Goal: Task Accomplishment & Management: Use online tool/utility

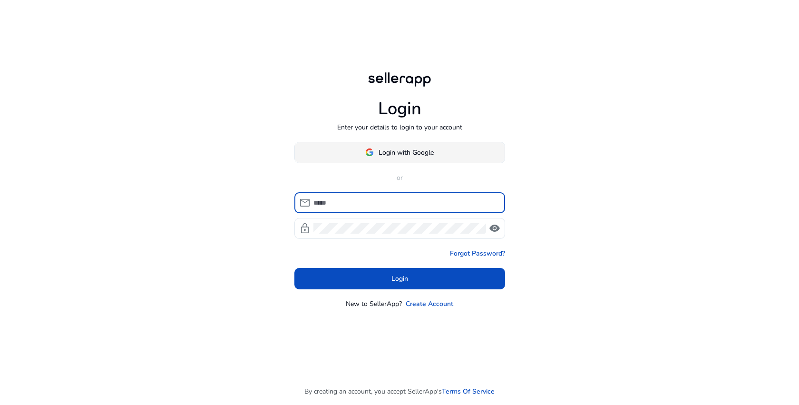
click at [421, 157] on span "Login with Google" at bounding box center [406, 153] width 55 height 10
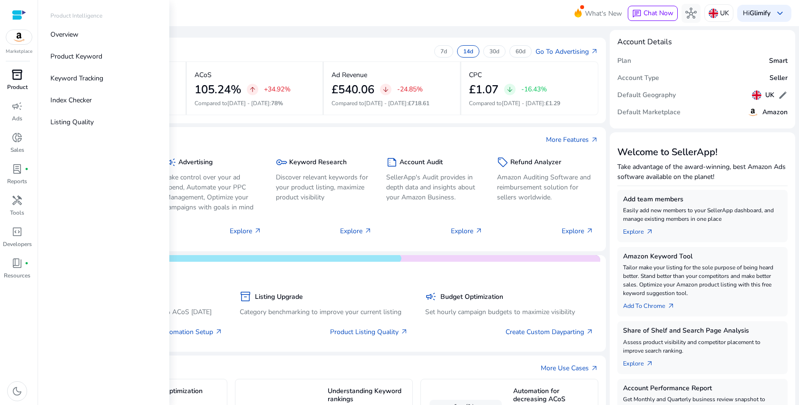
click at [22, 74] on span "inventory_2" at bounding box center [16, 74] width 11 height 11
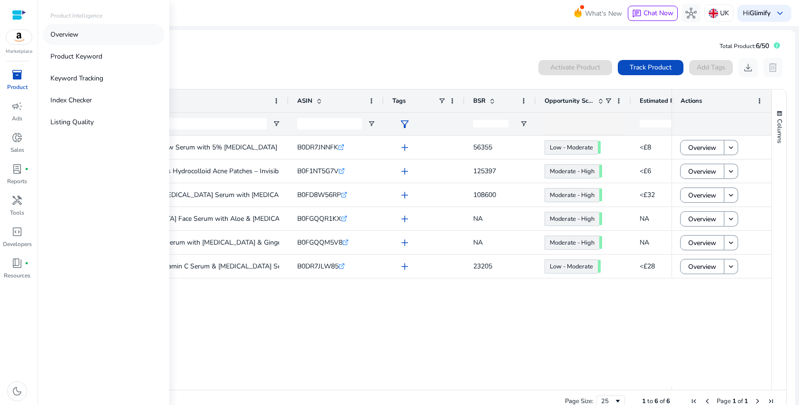
click at [96, 41] on link "Overview" at bounding box center [104, 34] width 122 height 21
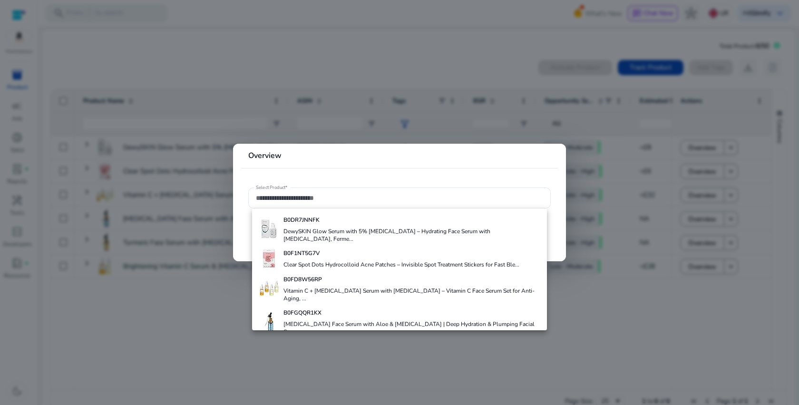
click at [169, 319] on div at bounding box center [399, 202] width 799 height 405
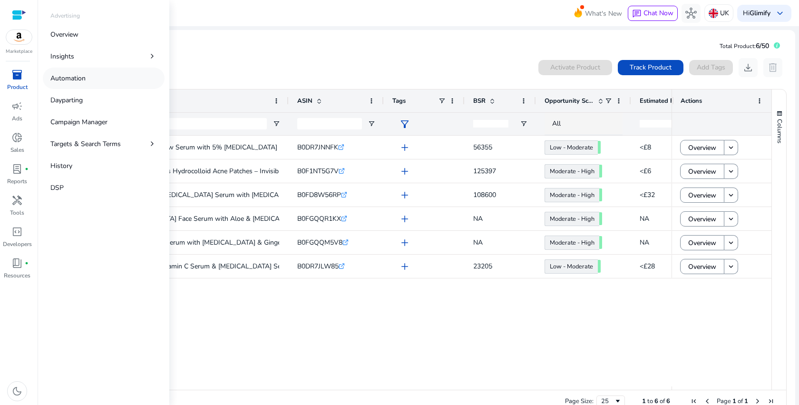
click at [65, 80] on p "Automation" at bounding box center [67, 78] width 35 height 10
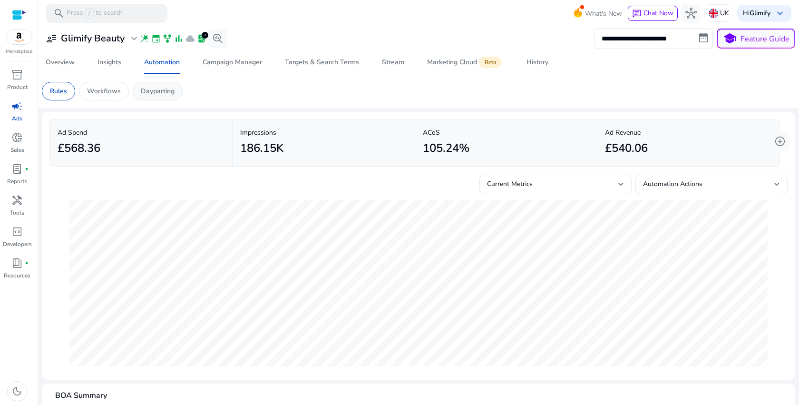
click at [160, 86] on p "Dayparting" at bounding box center [158, 91] width 34 height 10
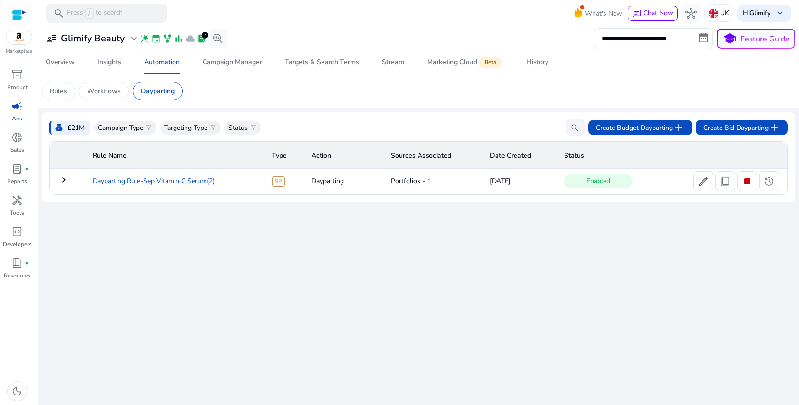
click at [193, 183] on td "Dayparting Rule-Sep Vitamin C Serum(2)" at bounding box center [174, 181] width 179 height 25
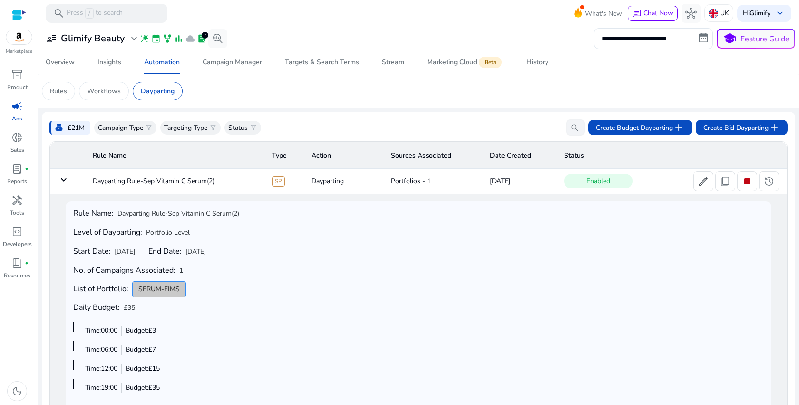
click at [162, 292] on span "SERUM-FIMS" at bounding box center [158, 289] width 41 height 10
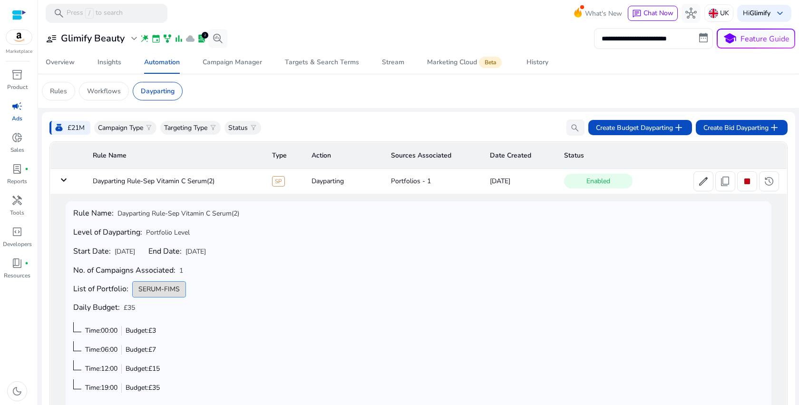
click at [61, 183] on mat-icon "keyboard_arrow_down" at bounding box center [63, 179] width 11 height 11
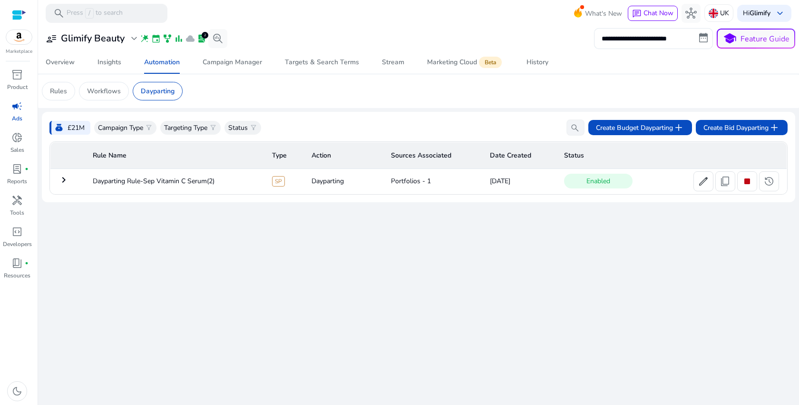
click at [68, 183] on mat-icon "keyboard_arrow_right" at bounding box center [63, 179] width 11 height 11
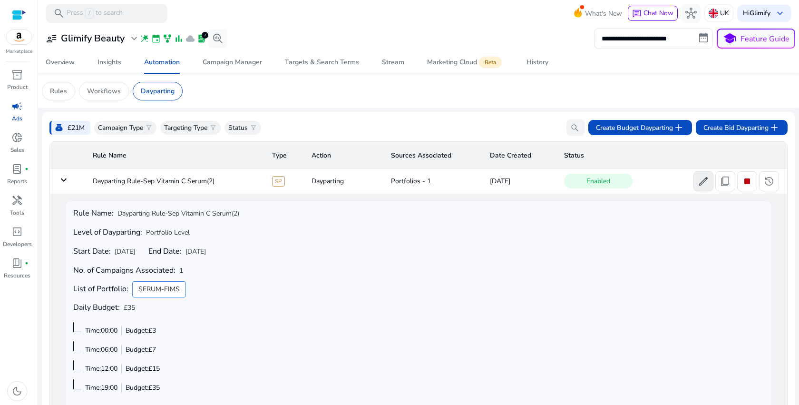
click at [703, 186] on span "edit" at bounding box center [703, 181] width 11 height 11
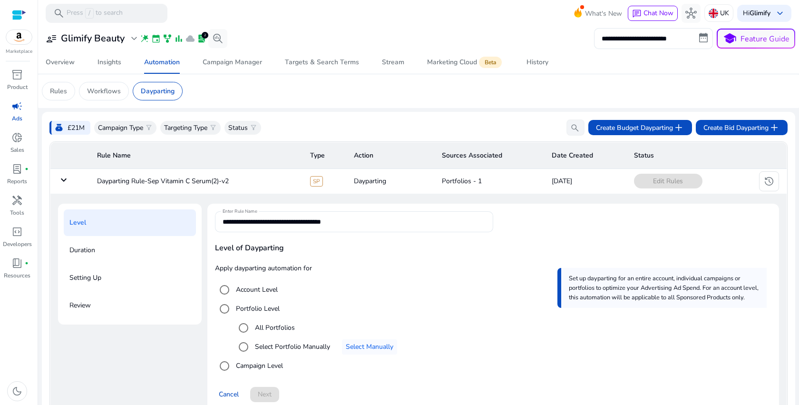
scroll to position [31, 0]
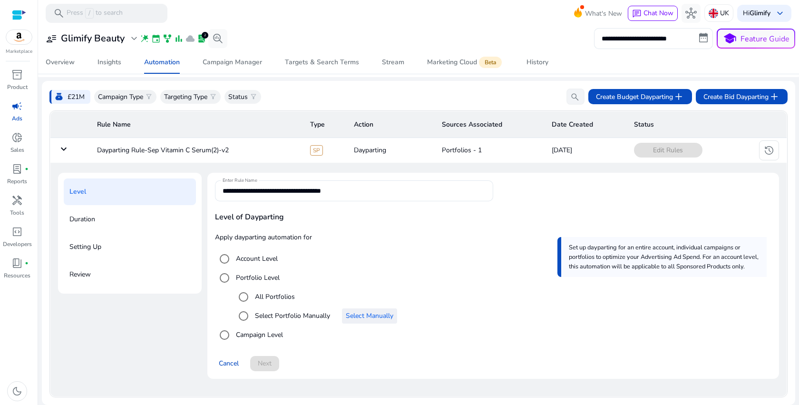
click at [373, 322] on span "Select an option" at bounding box center [369, 316] width 55 height 23
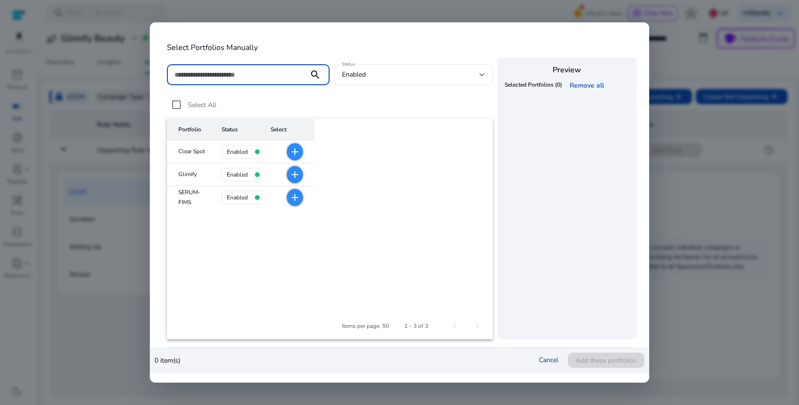
click at [545, 360] on link "Cancel" at bounding box center [549, 359] width 20 height 9
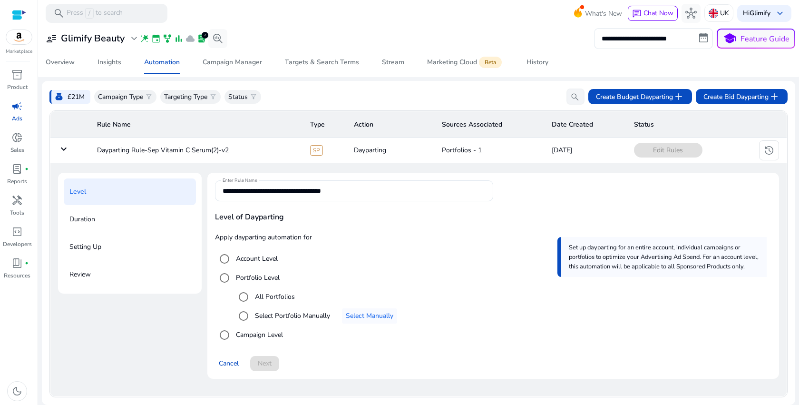
scroll to position [0, 0]
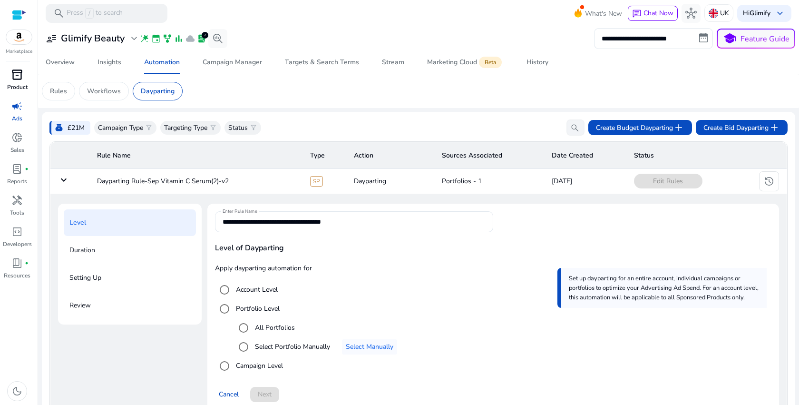
click at [22, 77] on span "inventory_2" at bounding box center [16, 74] width 11 height 11
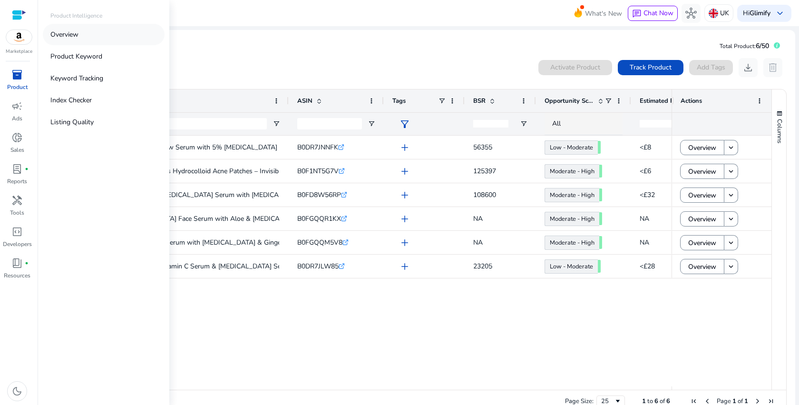
click at [68, 28] on link "Overview" at bounding box center [104, 34] width 122 height 21
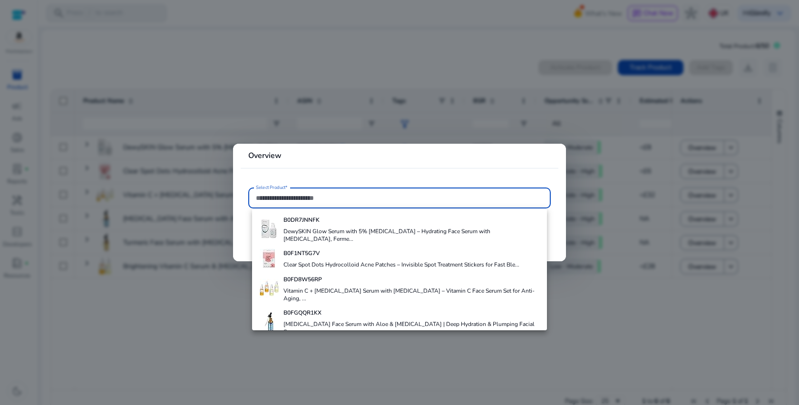
click at [137, 122] on div at bounding box center [399, 202] width 799 height 405
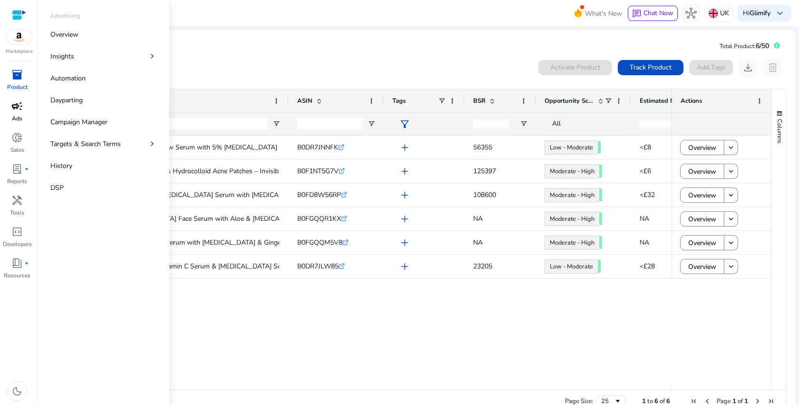
click at [27, 108] on div "campaign" at bounding box center [17, 105] width 27 height 15
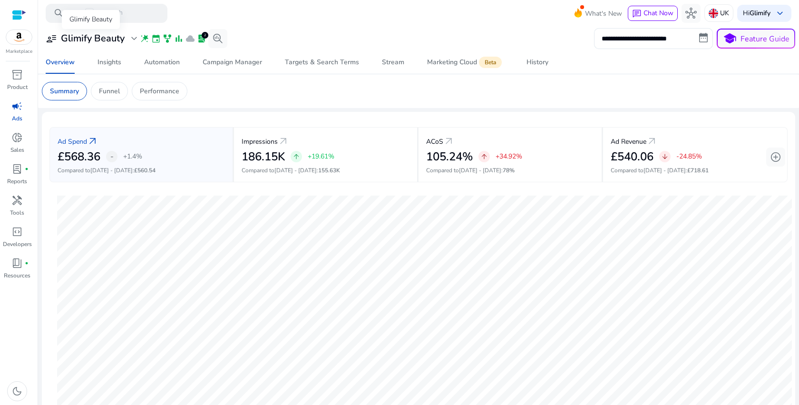
click at [133, 39] on span "expand_more" at bounding box center [133, 38] width 11 height 11
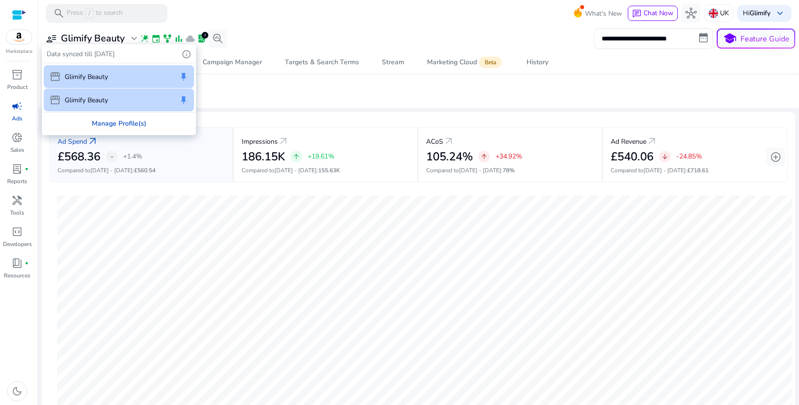
click at [114, 122] on div "Manage Profile(s)" at bounding box center [119, 123] width 152 height 21
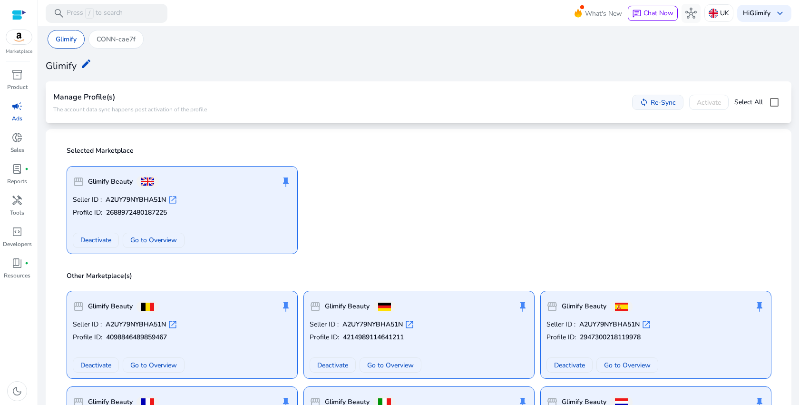
click at [640, 104] on mat-icon "sync" at bounding box center [644, 102] width 9 height 9
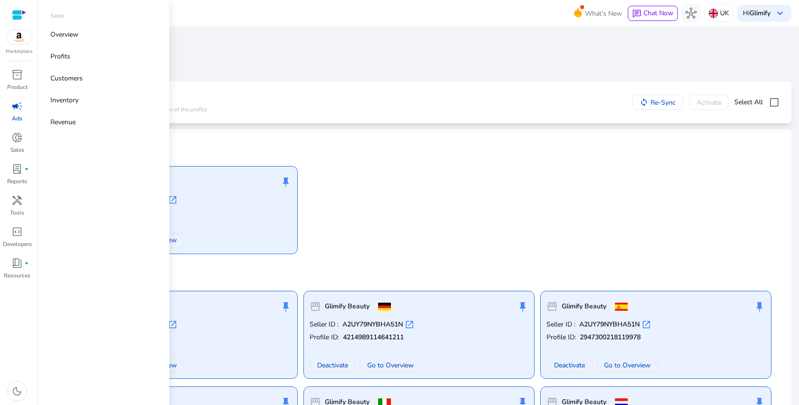
click at [12, 102] on span "campaign" at bounding box center [16, 105] width 11 height 11
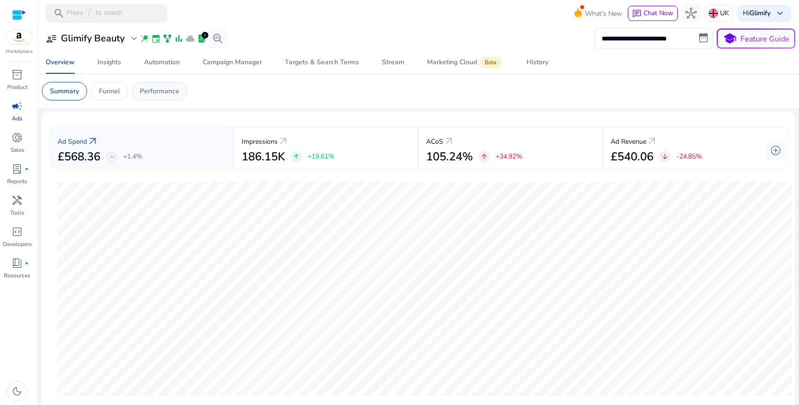
click at [169, 93] on p "Performance" at bounding box center [159, 91] width 39 height 10
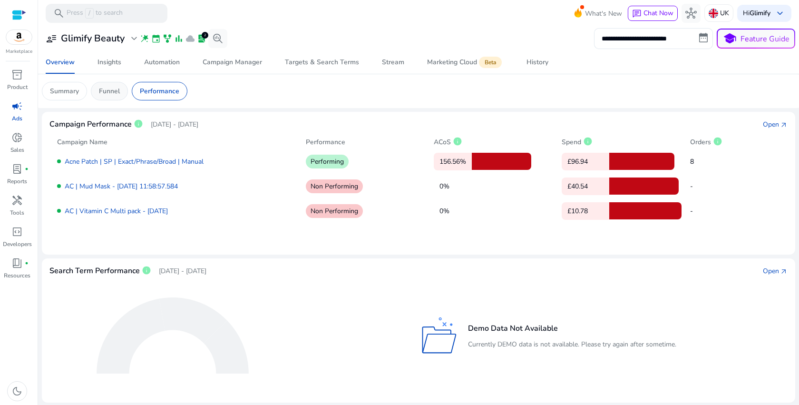
click at [111, 83] on div "Funnel" at bounding box center [109, 91] width 37 height 19
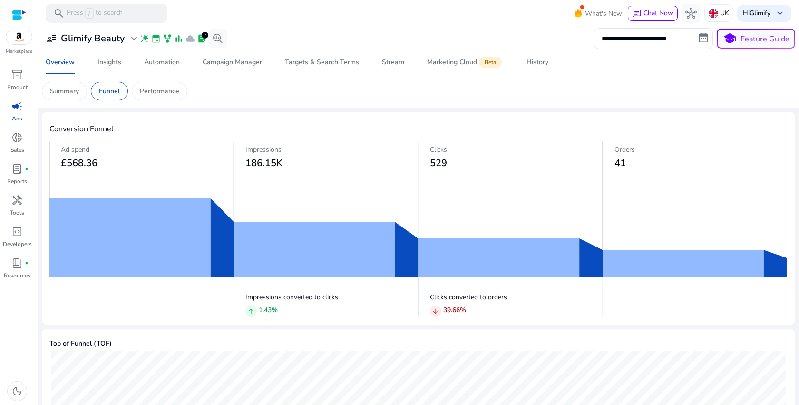
click at [78, 104] on mat-card "Summary Funnel Performance" at bounding box center [418, 91] width 769 height 34
click at [73, 97] on div "Summary" at bounding box center [64, 91] width 45 height 19
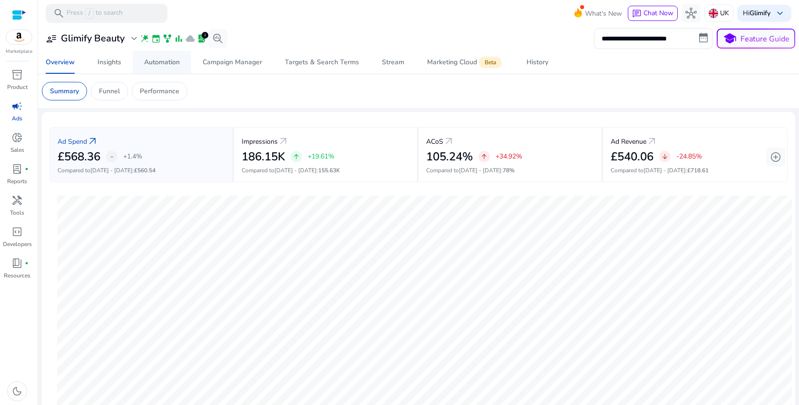
click at [155, 59] on div "Automation" at bounding box center [162, 62] width 36 height 7
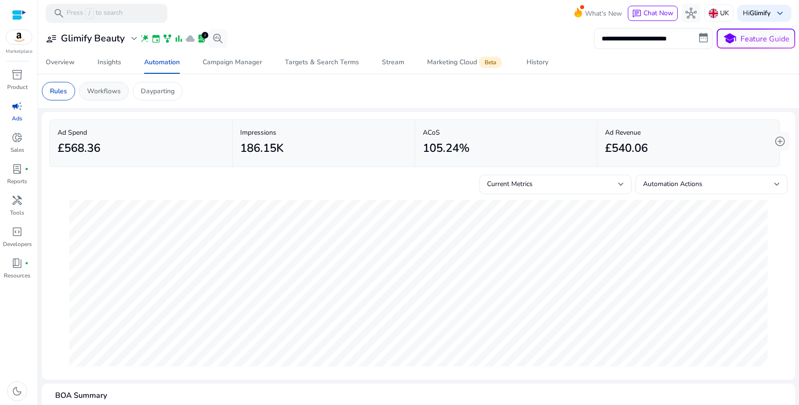
click at [91, 91] on p "Workflows" at bounding box center [104, 91] width 34 height 10
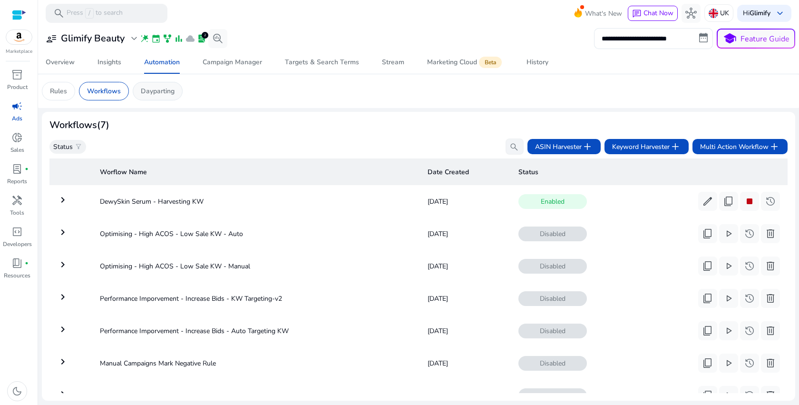
click at [151, 90] on p "Dayparting" at bounding box center [158, 91] width 34 height 10
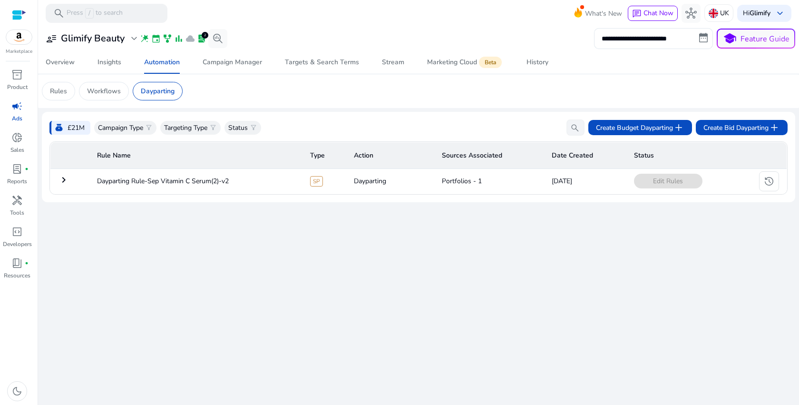
click at [657, 295] on div "**********" at bounding box center [419, 215] width 754 height 379
click at [768, 187] on span "history" at bounding box center [769, 181] width 11 height 11
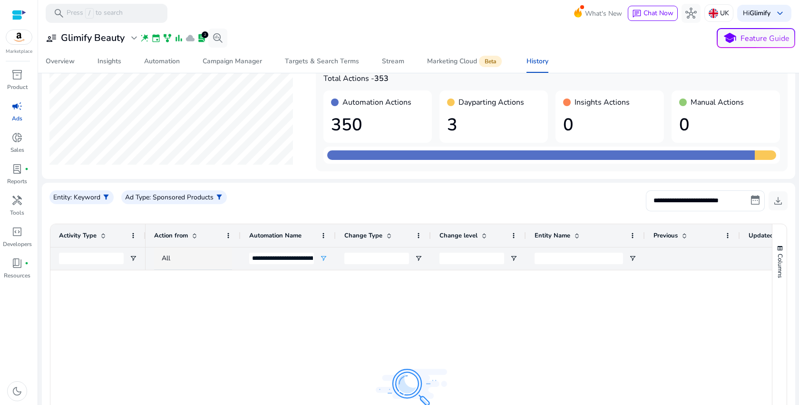
scroll to position [28, 0]
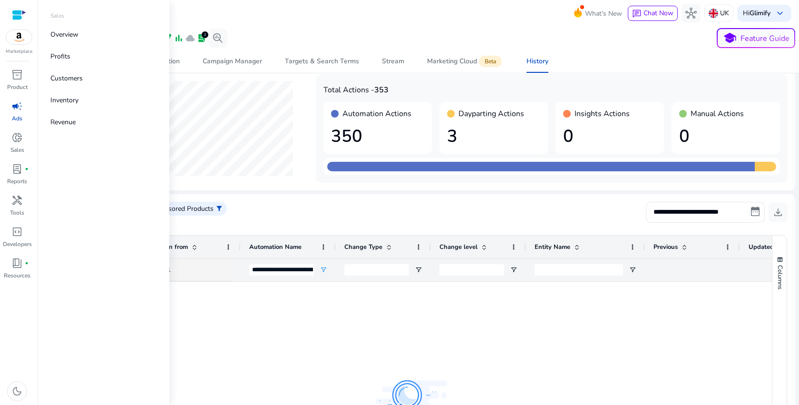
click at [17, 108] on span "campaign" at bounding box center [16, 105] width 11 height 11
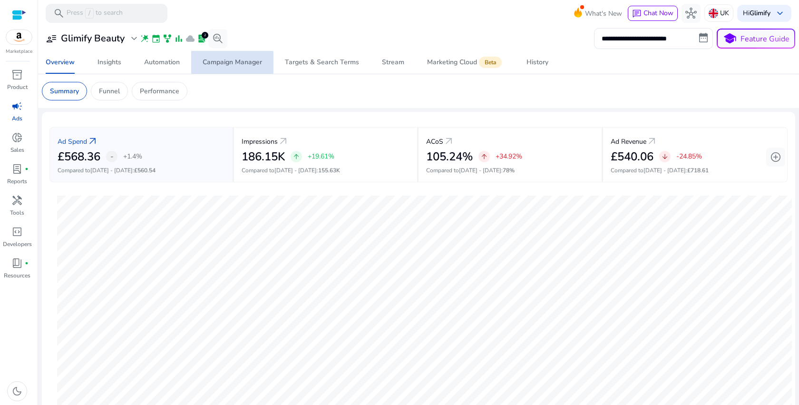
click at [222, 63] on div "Campaign Manager" at bounding box center [232, 62] width 59 height 7
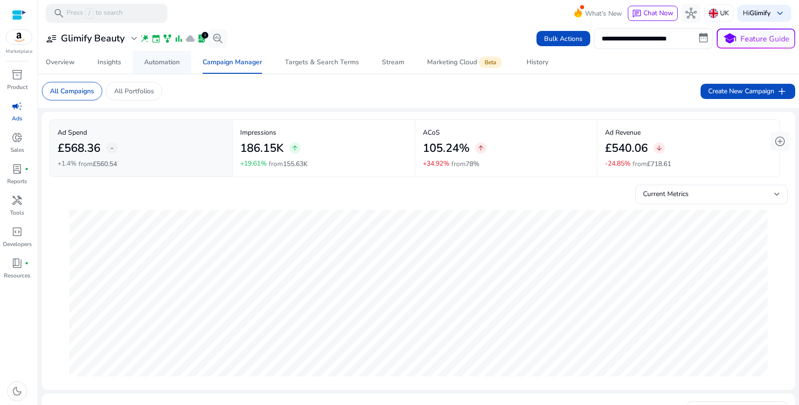
click at [149, 66] on div "Automation" at bounding box center [162, 62] width 36 height 7
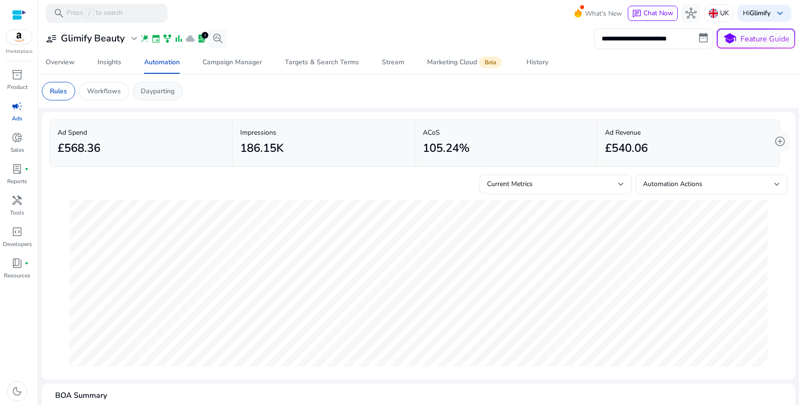
click at [160, 86] on p "Dayparting" at bounding box center [158, 91] width 34 height 10
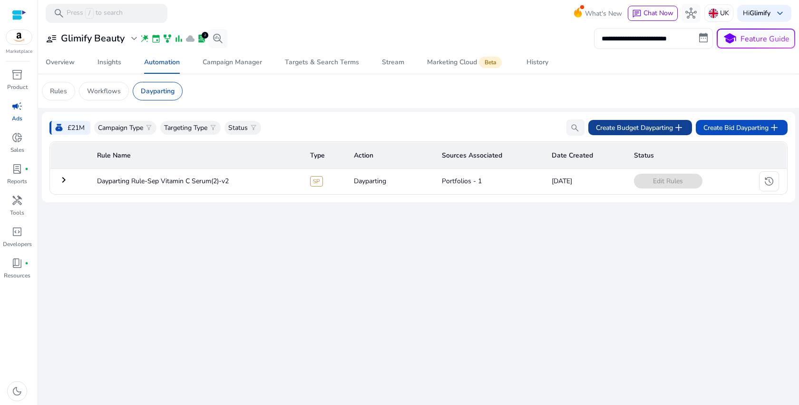
click at [621, 128] on span "Create Budget Dayparting add" at bounding box center [640, 127] width 89 height 11
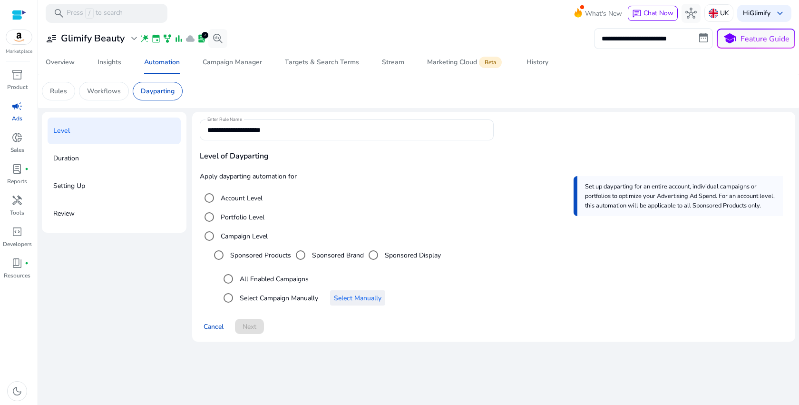
click at [351, 292] on span "Select an option" at bounding box center [357, 297] width 55 height 23
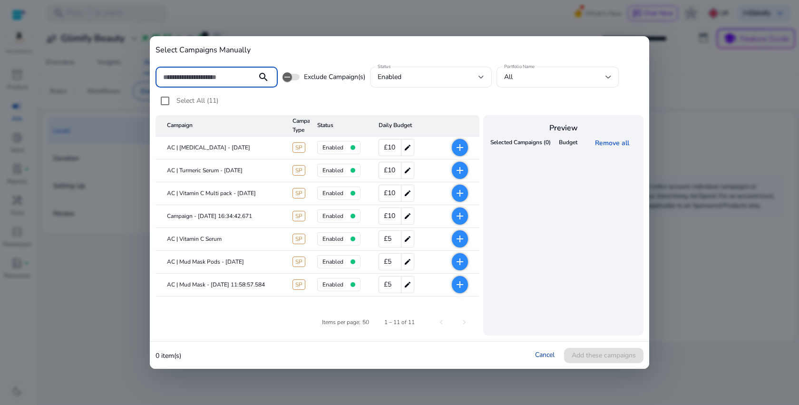
click at [549, 354] on link "Cancel" at bounding box center [545, 354] width 20 height 9
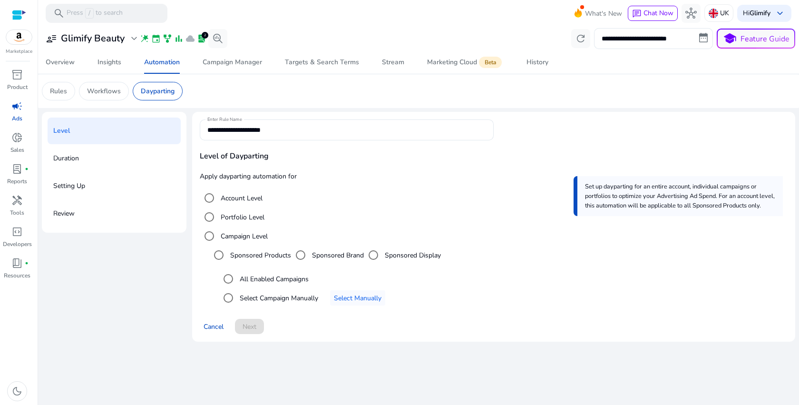
click at [240, 213] on label "Portfolio Level" at bounding box center [242, 217] width 46 height 10
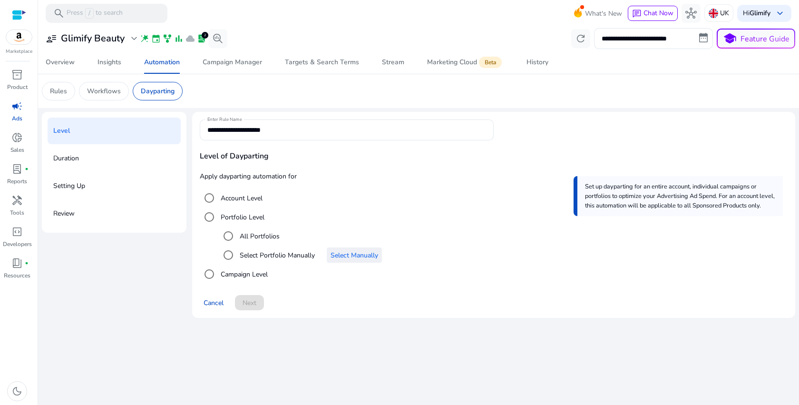
click at [349, 260] on span "Select Manually" at bounding box center [355, 255] width 48 height 10
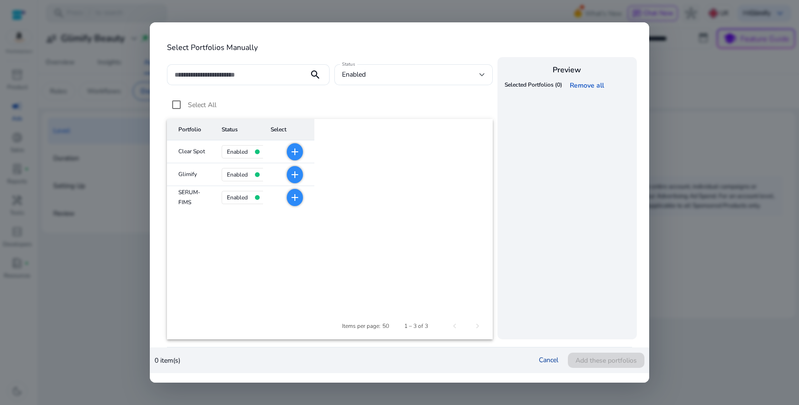
click at [549, 363] on link "Cancel" at bounding box center [549, 359] width 20 height 9
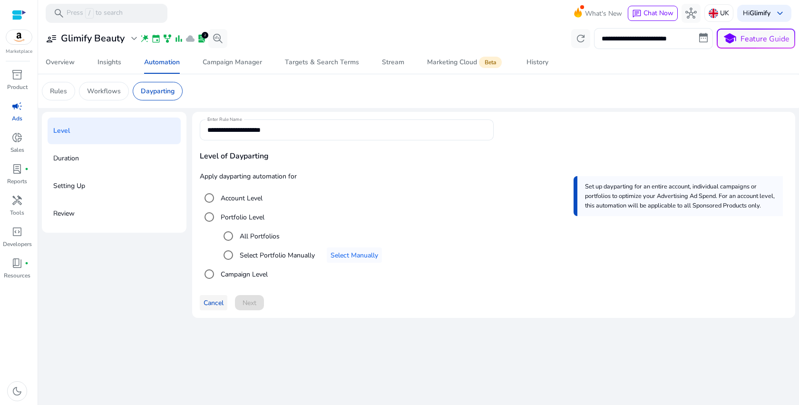
click at [214, 307] on span "Cancel" at bounding box center [214, 303] width 20 height 10
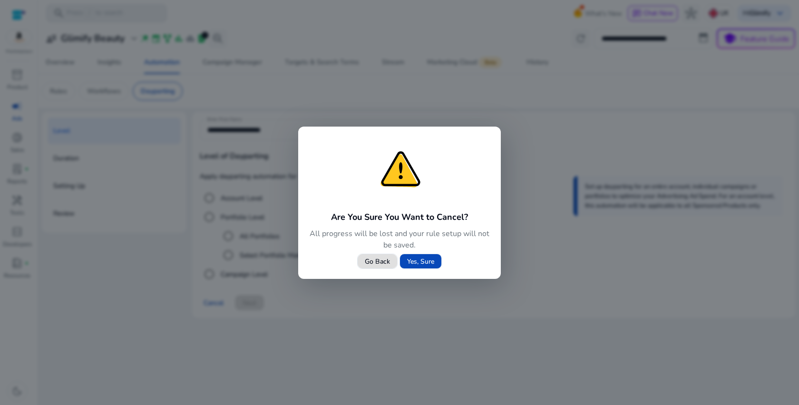
click at [422, 258] on span "Yes, Sure" at bounding box center [420, 261] width 27 height 10
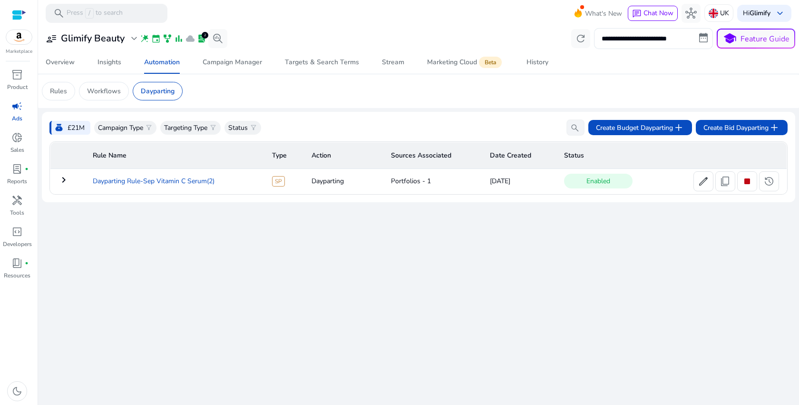
click at [166, 179] on td "Dayparting Rule-Sep Vitamin C Serum(2)" at bounding box center [174, 181] width 179 height 25
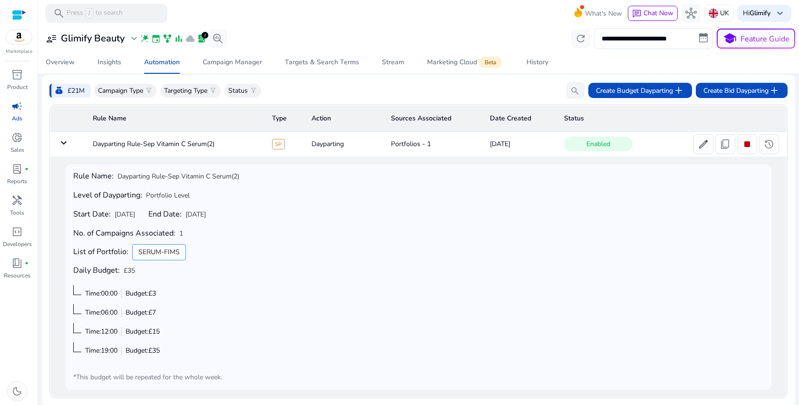
scroll to position [39, 0]
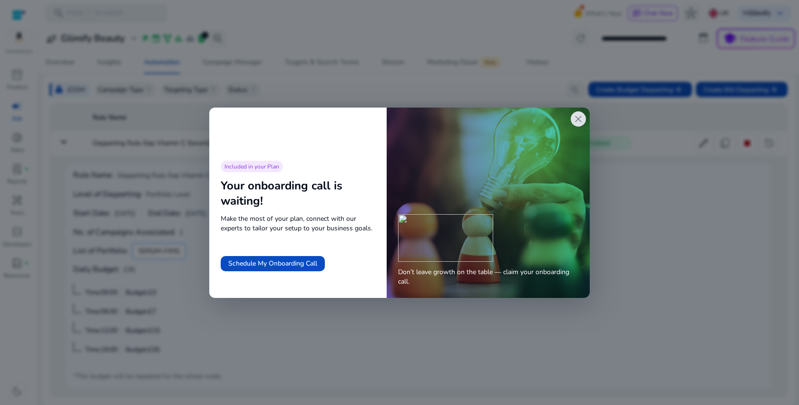
click at [582, 123] on span "close" at bounding box center [578, 118] width 11 height 11
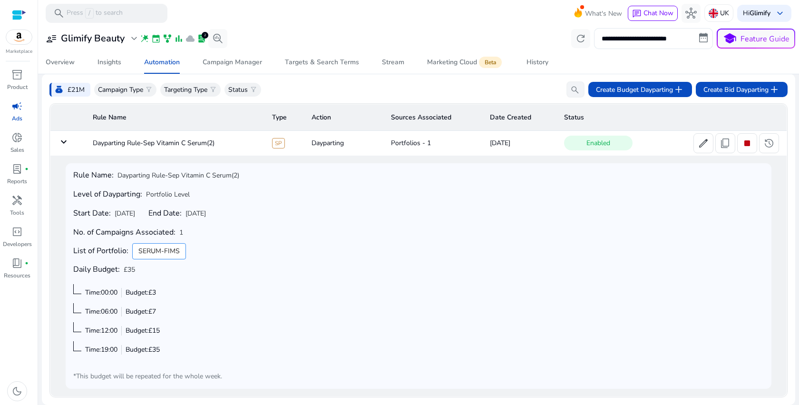
click at [62, 142] on mat-icon "keyboard_arrow_down" at bounding box center [63, 141] width 11 height 11
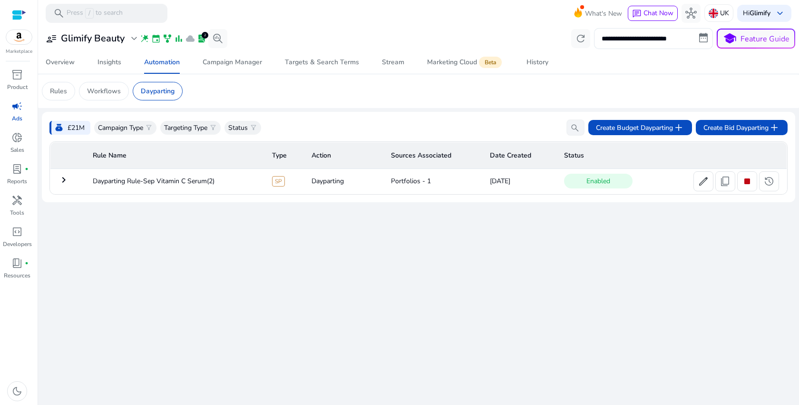
click at [69, 180] on mat-icon "keyboard_arrow_right" at bounding box center [63, 179] width 11 height 11
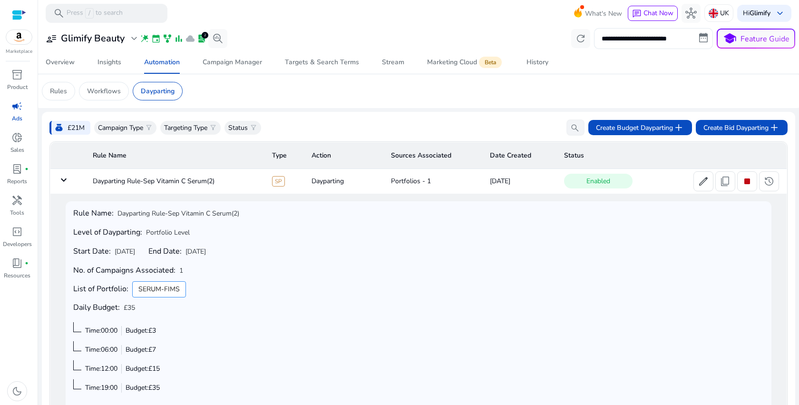
click at [64, 185] on mat-icon "keyboard_arrow_down" at bounding box center [63, 179] width 11 height 11
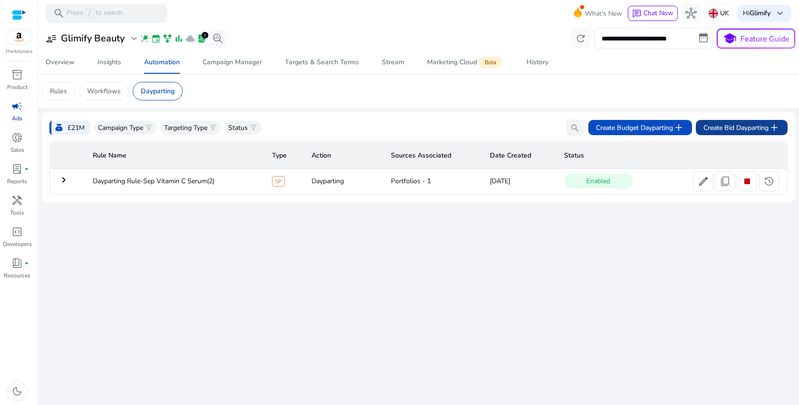
click at [715, 126] on span "Create Bid Dayparting add" at bounding box center [742, 127] width 77 height 11
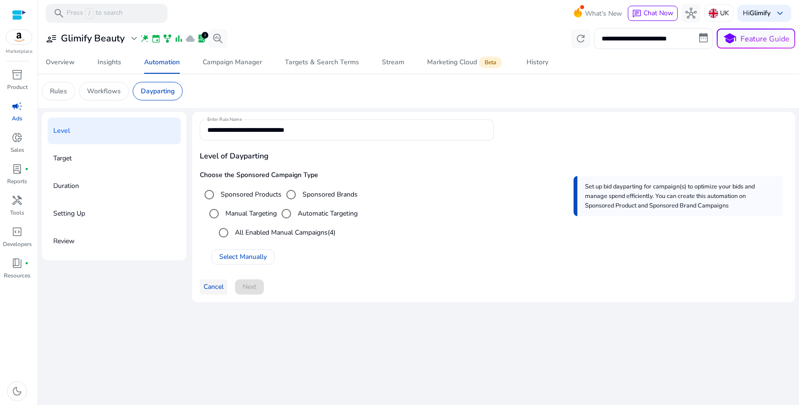
click at [214, 285] on span "Cancel" at bounding box center [214, 287] width 20 height 10
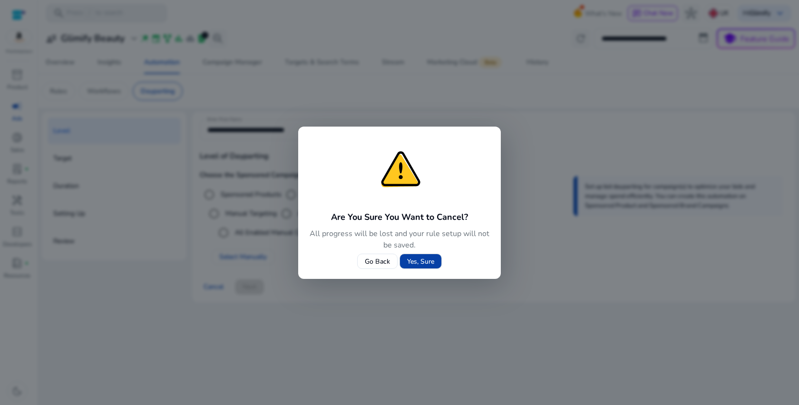
click at [416, 262] on span "Yes, Sure" at bounding box center [420, 261] width 27 height 10
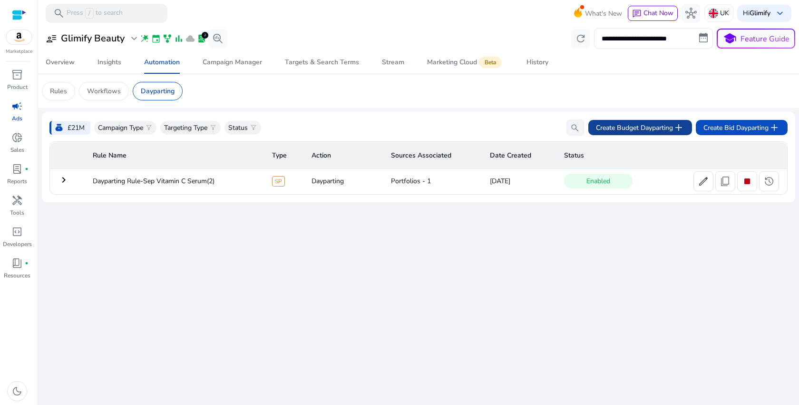
click at [642, 131] on span "Create Budget Dayparting add" at bounding box center [640, 127] width 89 height 11
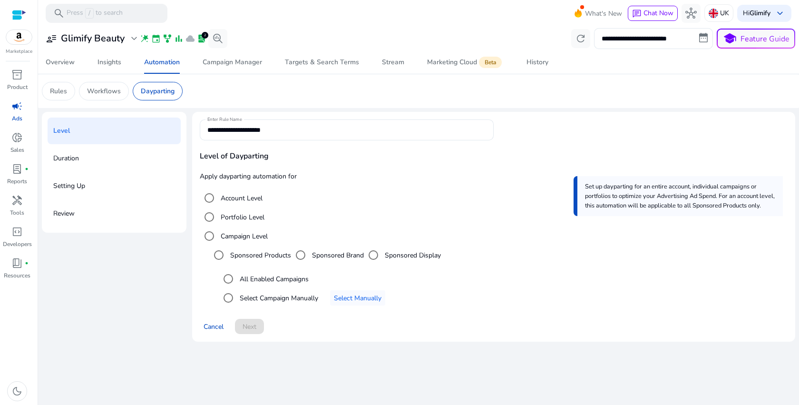
click at [230, 223] on div "Portfolio Level" at bounding box center [232, 216] width 65 height 19
click at [230, 220] on label "Portfolio Level" at bounding box center [242, 217] width 46 height 10
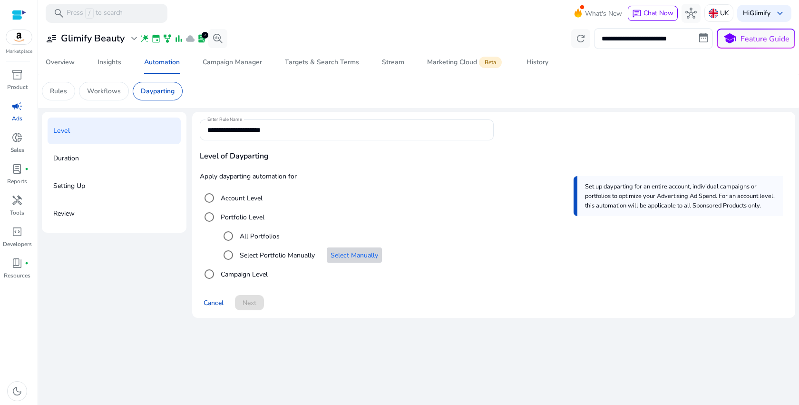
click at [370, 252] on span "Select Manually" at bounding box center [355, 255] width 48 height 10
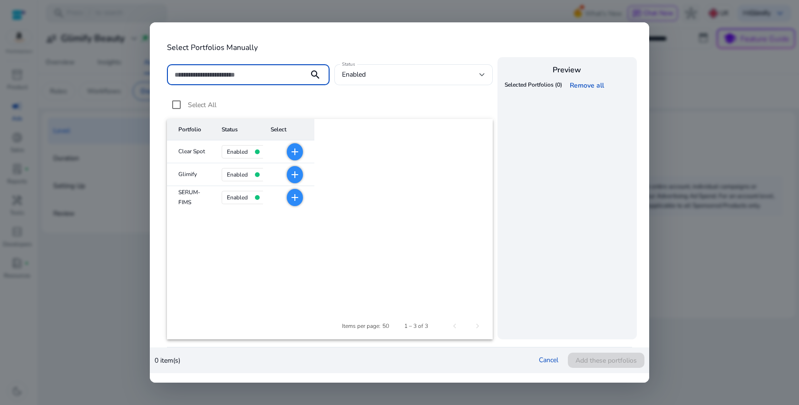
click at [242, 178] on h4 "enabled" at bounding box center [237, 174] width 21 height 7
click at [291, 178] on mat-icon "add" at bounding box center [294, 174] width 11 height 11
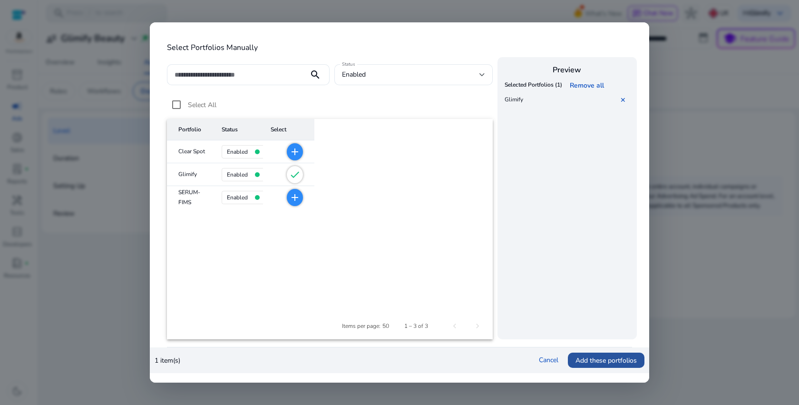
click at [610, 362] on span "Add these portfolios" at bounding box center [606, 360] width 61 height 10
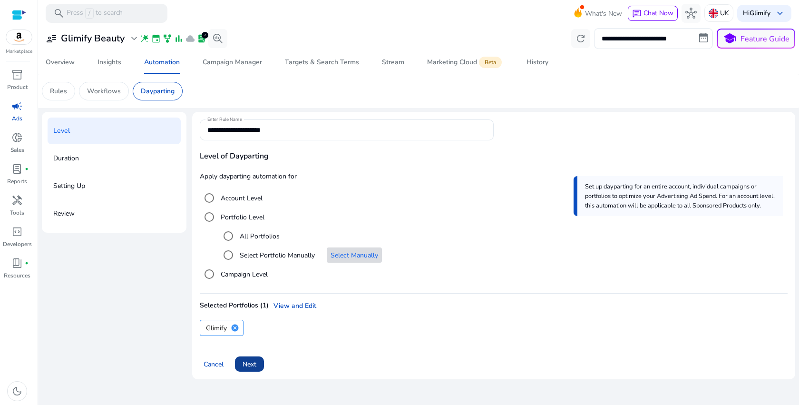
click at [253, 365] on span "Next" at bounding box center [250, 364] width 14 height 10
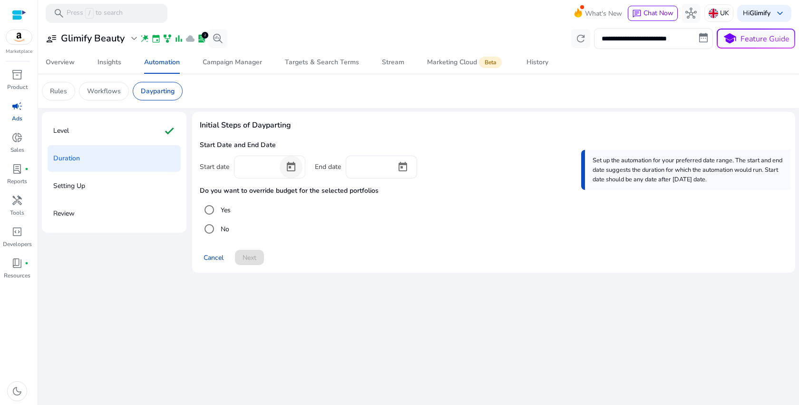
click at [292, 162] on span "Open calendar" at bounding box center [291, 167] width 23 height 23
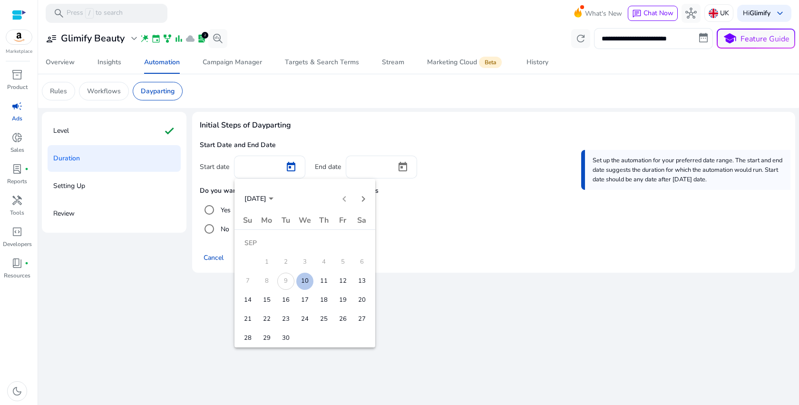
click at [310, 284] on span "10" at bounding box center [304, 281] width 17 height 17
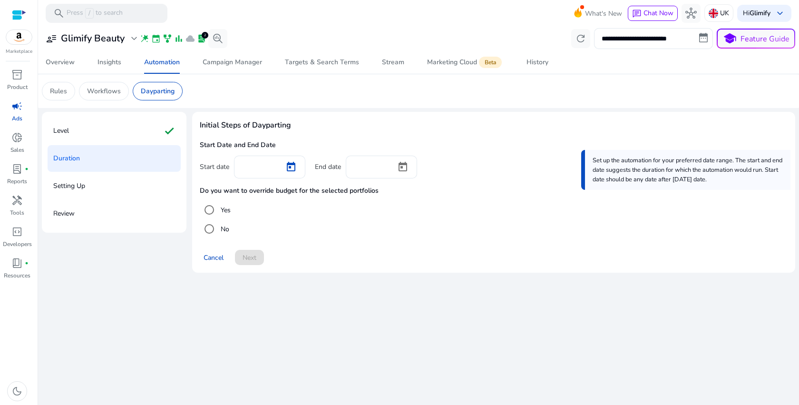
type input "*********"
click at [395, 167] on span "Open calendar" at bounding box center [403, 167] width 23 height 23
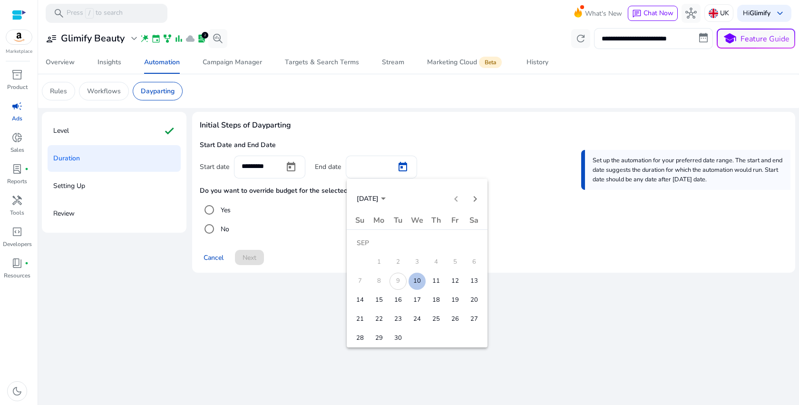
click at [397, 334] on span "30" at bounding box center [398, 338] width 17 height 17
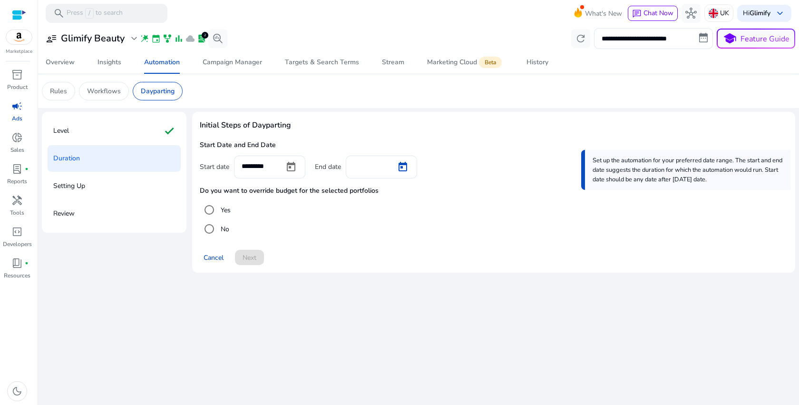
type input "*********"
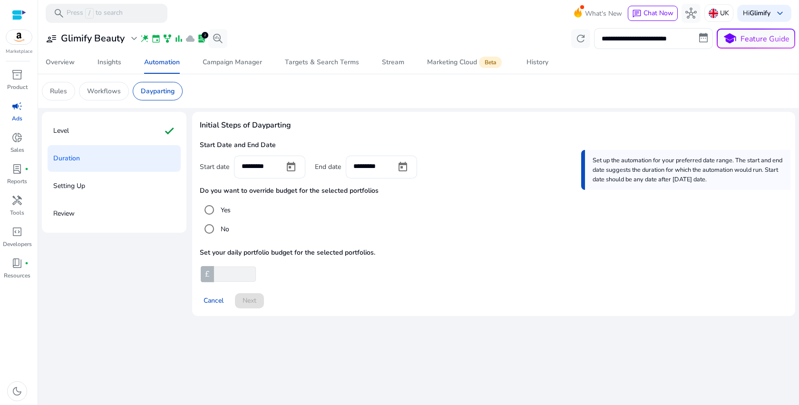
click at [225, 279] on input "number" at bounding box center [234, 273] width 44 height 15
type input "**"
click at [254, 298] on span "Next" at bounding box center [250, 300] width 14 height 10
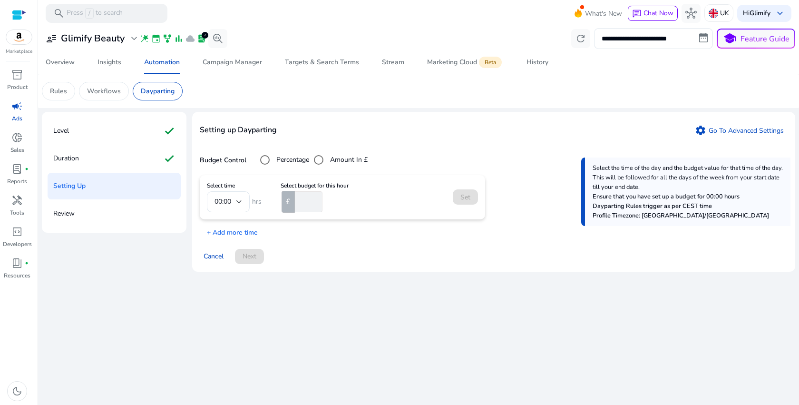
click at [236, 207] on mat-form-field "00:00" at bounding box center [228, 201] width 43 height 21
click at [306, 205] on input "number" at bounding box center [308, 201] width 30 height 21
type input "*"
click at [464, 200] on span "Set" at bounding box center [466, 197] width 10 height 10
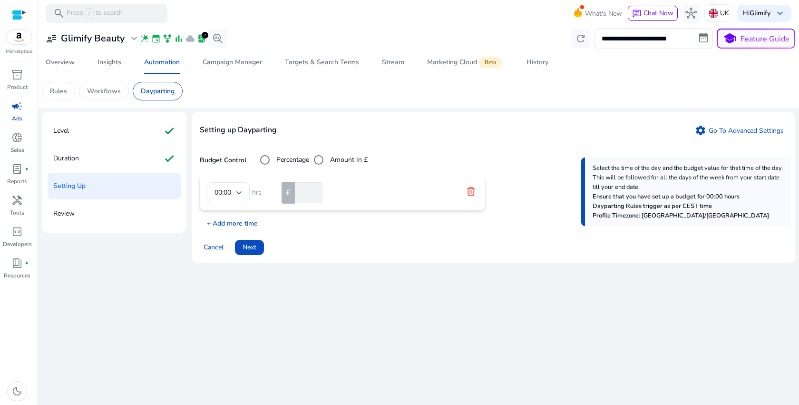
click at [223, 224] on p "+ Add more time" at bounding box center [229, 221] width 58 height 15
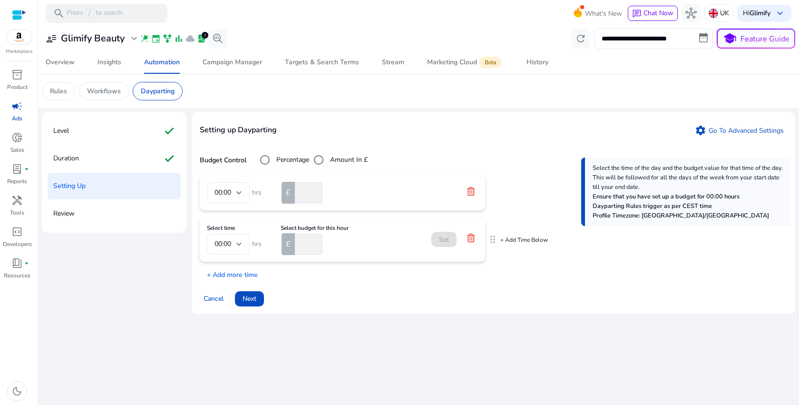
click at [237, 248] on div at bounding box center [239, 243] width 6 height 11
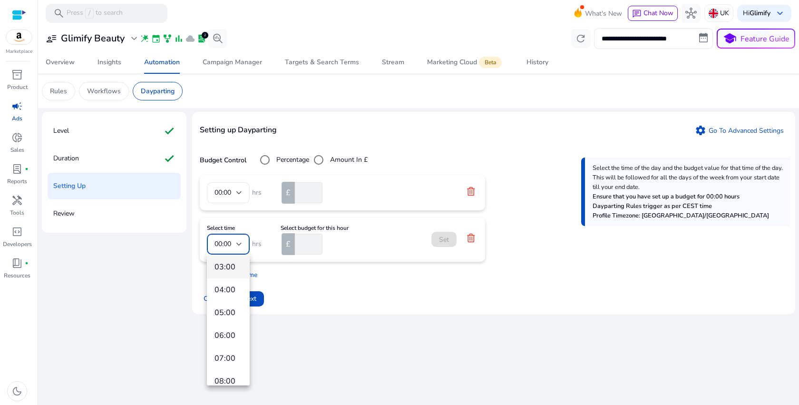
scroll to position [75, 0]
click at [232, 352] on span "07:00" at bounding box center [229, 354] width 28 height 10
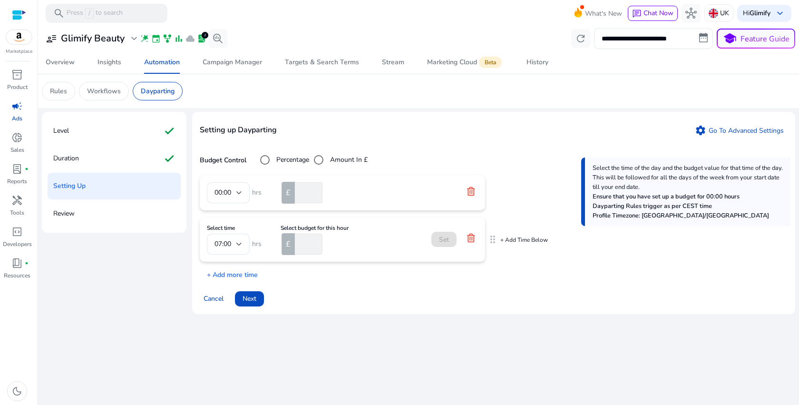
click at [301, 240] on input "number" at bounding box center [308, 244] width 30 height 21
type input "*"
click at [440, 240] on span "Set" at bounding box center [444, 240] width 10 height 10
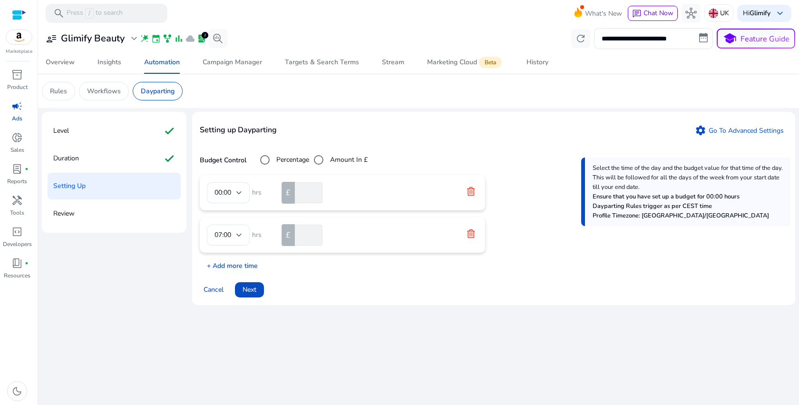
click at [241, 267] on p "+ Add more time" at bounding box center [229, 263] width 58 height 15
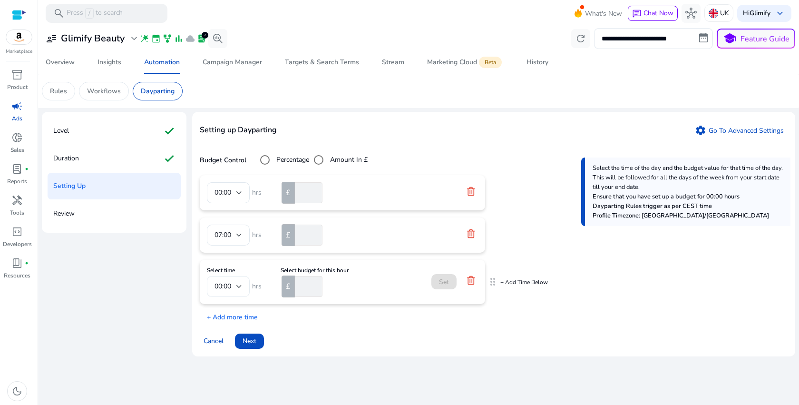
click at [235, 295] on div "00:00" at bounding box center [229, 286] width 28 height 21
click at [225, 177] on mat-option "12:00" at bounding box center [228, 168] width 43 height 23
click at [519, 235] on p "+ Add Time Below" at bounding box center [525, 235] width 48 height 8
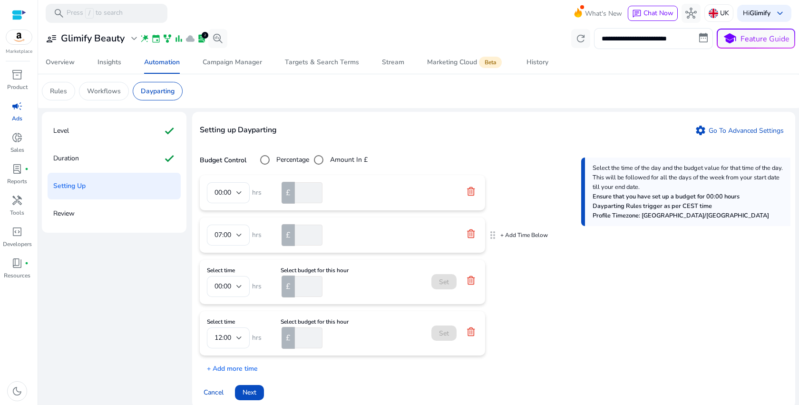
click at [471, 232] on icon at bounding box center [471, 234] width 10 height 10
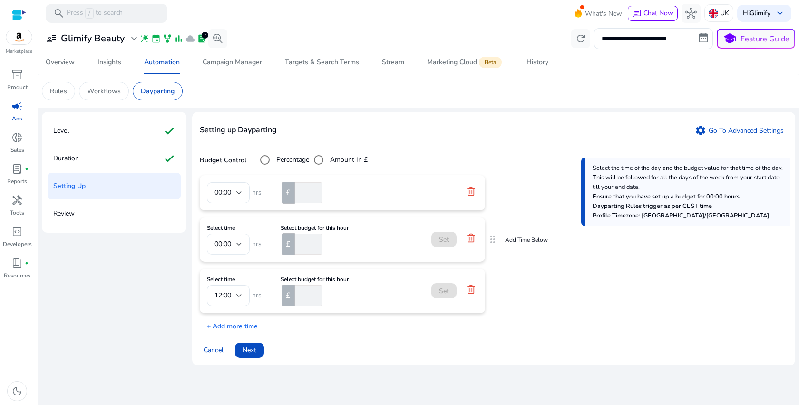
click at [229, 248] on span "00:00" at bounding box center [223, 243] width 17 height 9
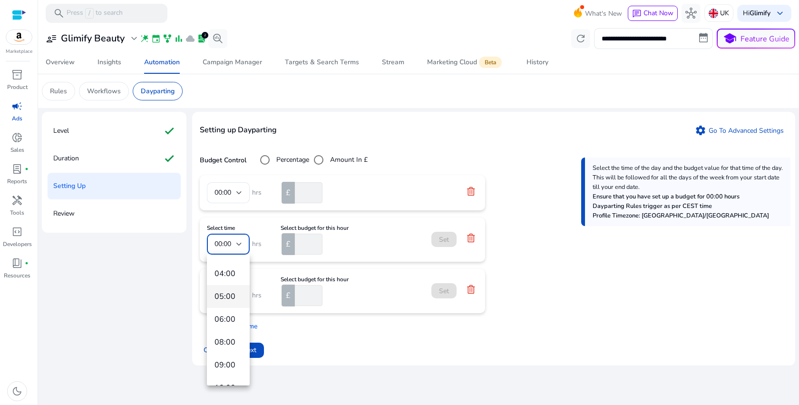
scroll to position [84, 0]
click at [226, 329] on mat-option "06:00" at bounding box center [228, 323] width 43 height 23
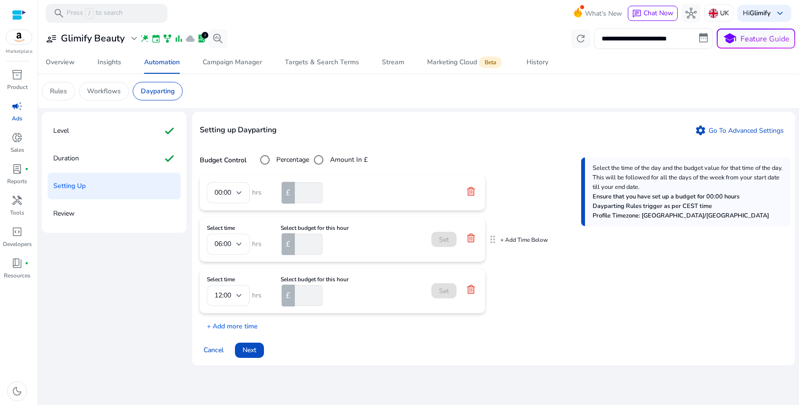
click at [305, 249] on input "number" at bounding box center [308, 244] width 30 height 21
type input "*"
click at [443, 241] on span "Set" at bounding box center [444, 240] width 10 height 10
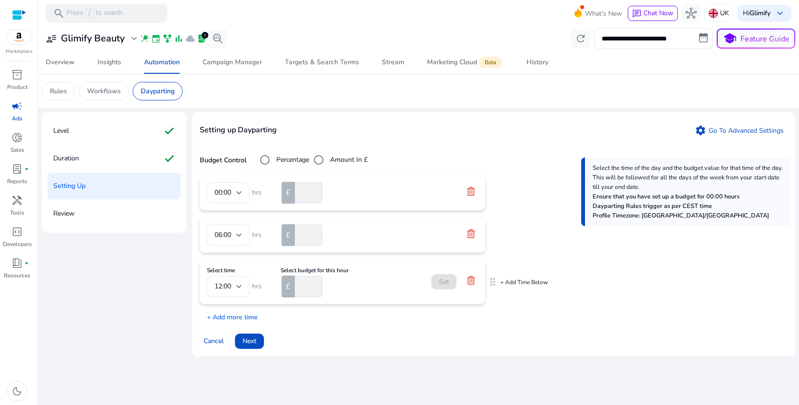
click at [305, 288] on input "number" at bounding box center [308, 286] width 30 height 21
type input "*"
type input "**"
click at [443, 275] on span at bounding box center [444, 281] width 25 height 23
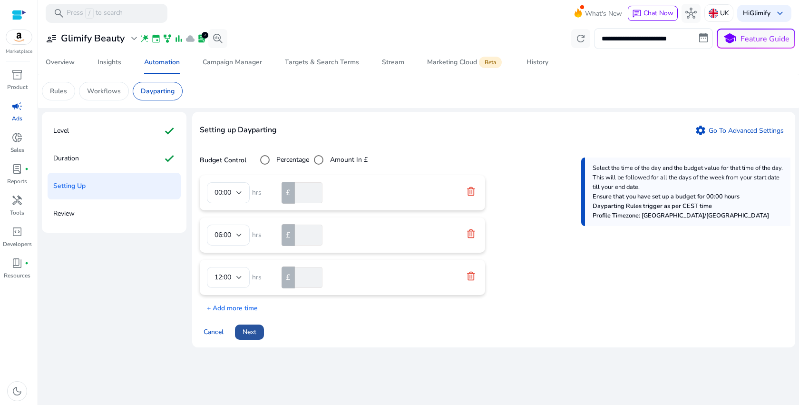
click at [242, 330] on span at bounding box center [249, 332] width 29 height 23
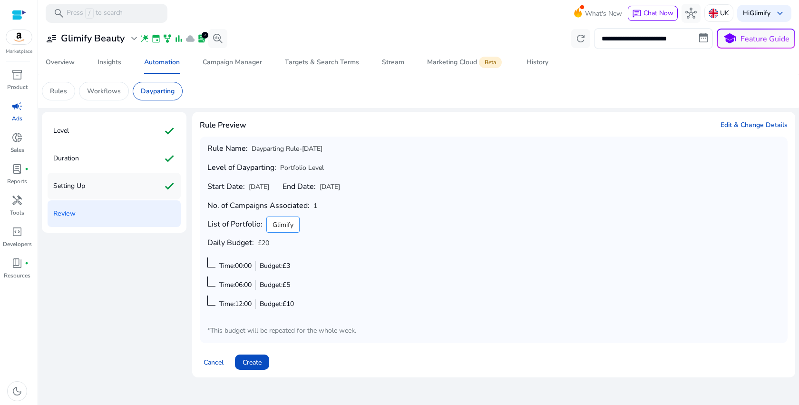
click at [101, 190] on div "Setting Up check" at bounding box center [114, 186] width 133 height 27
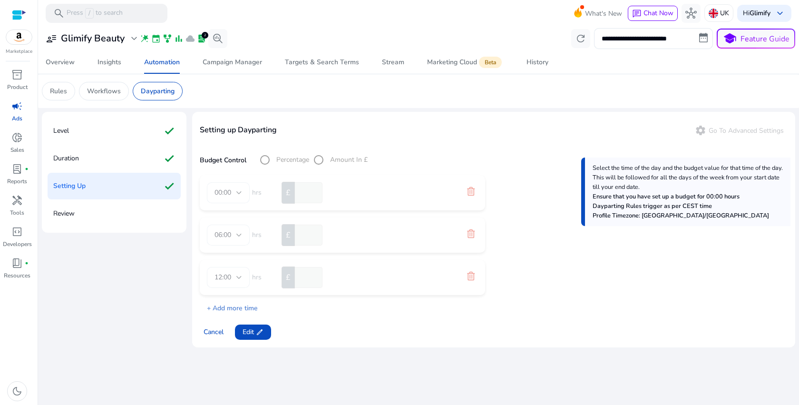
click at [240, 306] on p "+ Add more time" at bounding box center [229, 305] width 58 height 15
click at [241, 309] on p "+ Add more time" at bounding box center [229, 305] width 58 height 15
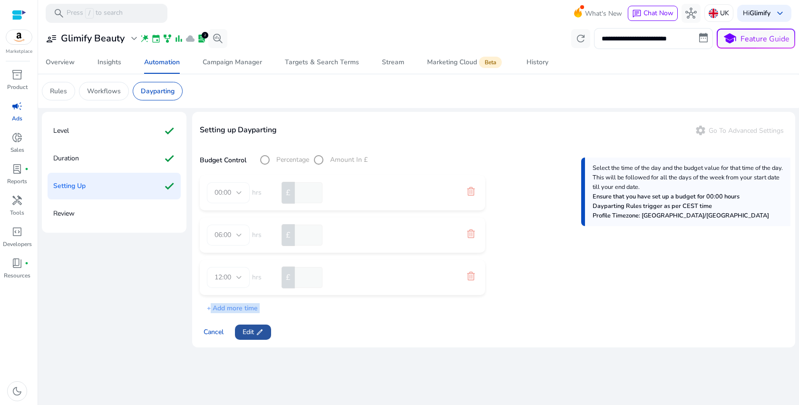
click at [246, 331] on span "Edit edit" at bounding box center [253, 332] width 21 height 10
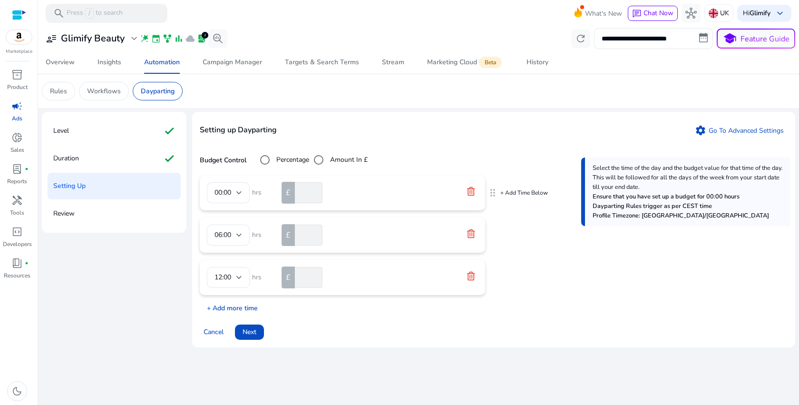
click at [236, 310] on p "+ Add more time" at bounding box center [229, 305] width 58 height 15
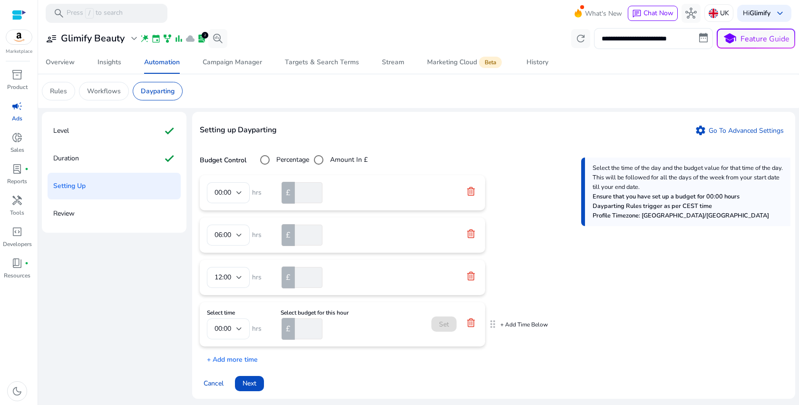
click at [233, 323] on div "00:00" at bounding box center [229, 328] width 28 height 11
click at [232, 269] on span "19:00" at bounding box center [229, 269] width 28 height 10
click at [306, 333] on input "number" at bounding box center [308, 328] width 30 height 21
type input "**"
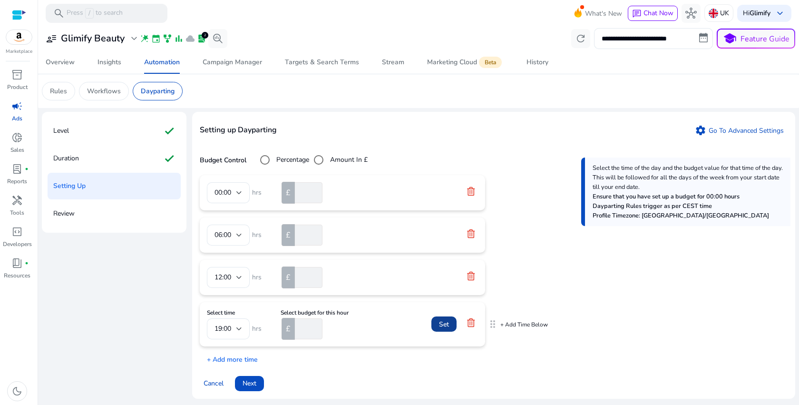
click at [448, 325] on span "Set" at bounding box center [444, 324] width 10 height 10
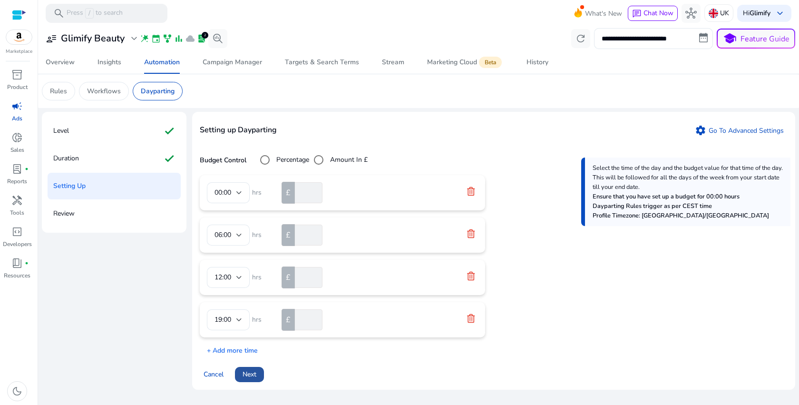
click at [255, 378] on span "Next" at bounding box center [250, 374] width 14 height 10
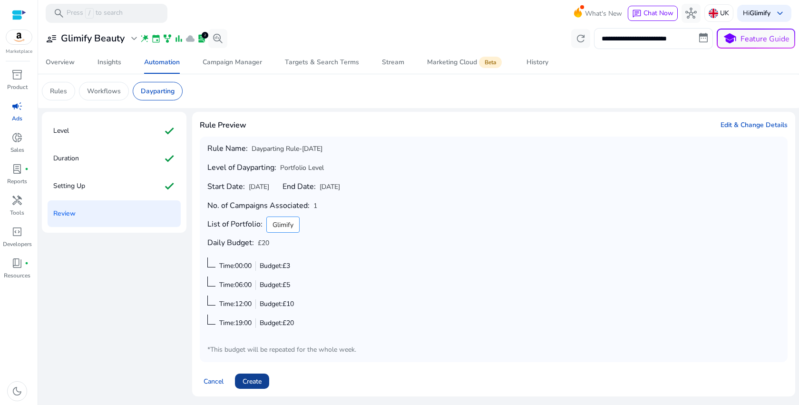
click at [258, 382] on span "Create" at bounding box center [252, 381] width 19 height 10
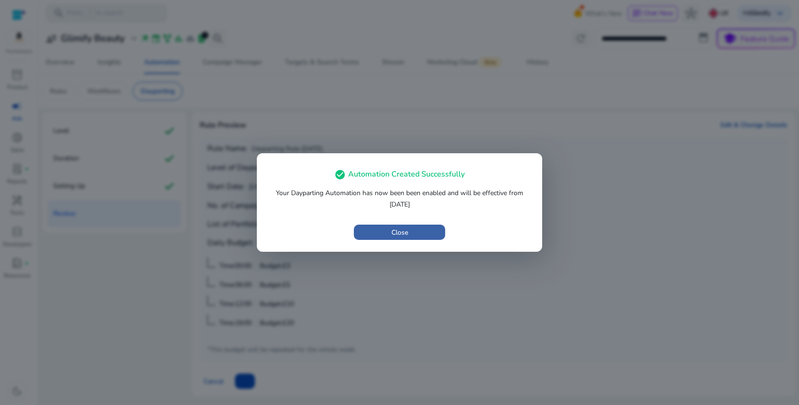
click at [389, 235] on span "button" at bounding box center [399, 232] width 91 height 23
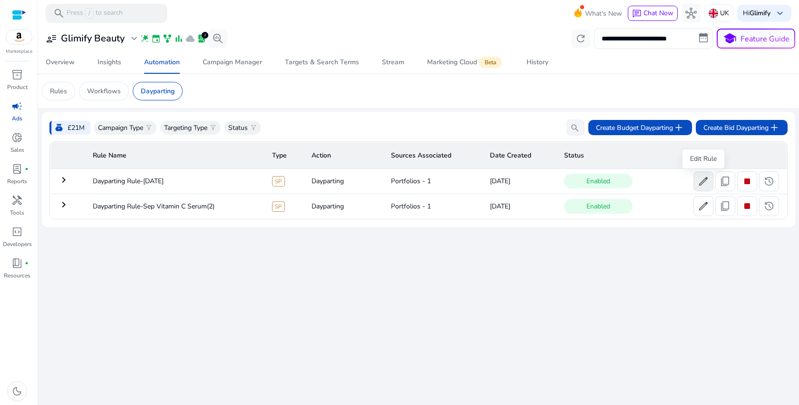
click at [703, 179] on span "edit" at bounding box center [703, 181] width 11 height 11
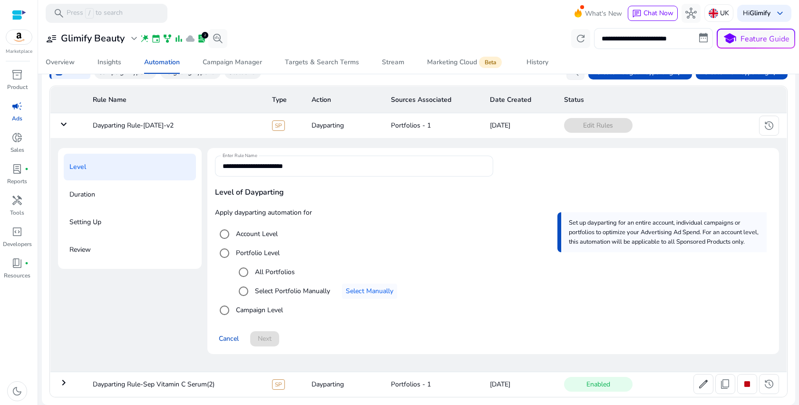
scroll to position [57, 0]
click at [338, 159] on div "**********" at bounding box center [354, 166] width 263 height 21
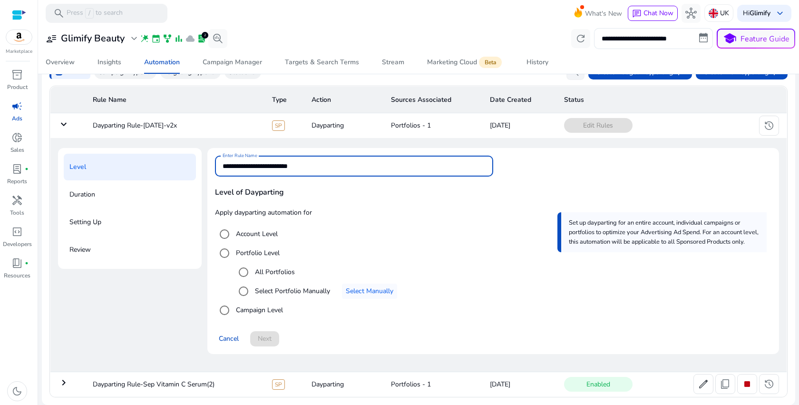
type input "**********"
click at [352, 292] on span "Select Manually" at bounding box center [370, 291] width 48 height 10
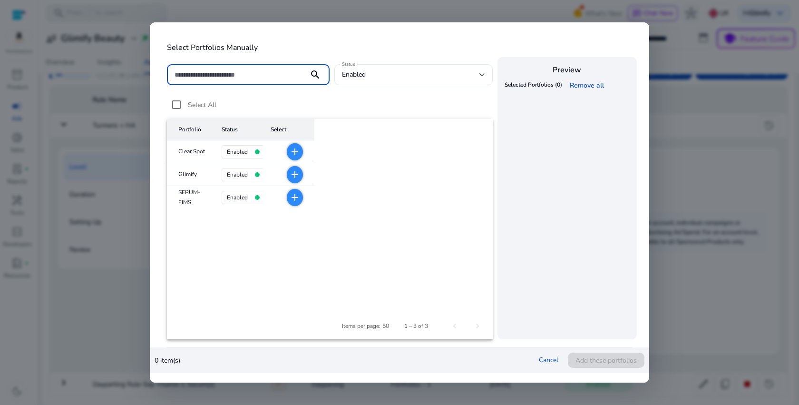
click at [301, 171] on mat-icon "add" at bounding box center [294, 174] width 11 height 11
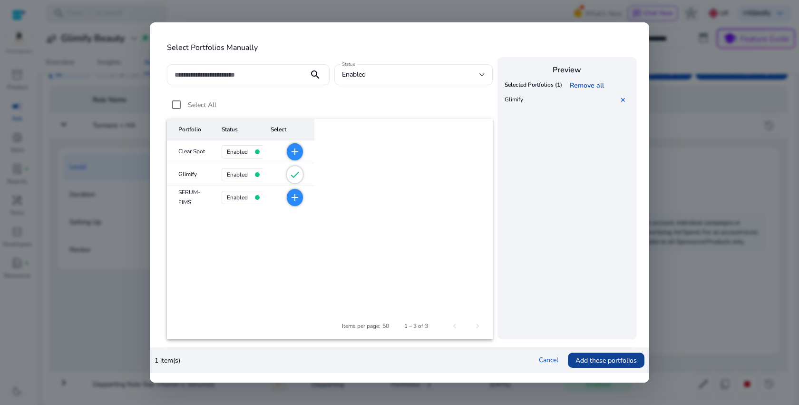
click at [582, 361] on span "Add these portfolios" at bounding box center [606, 360] width 61 height 10
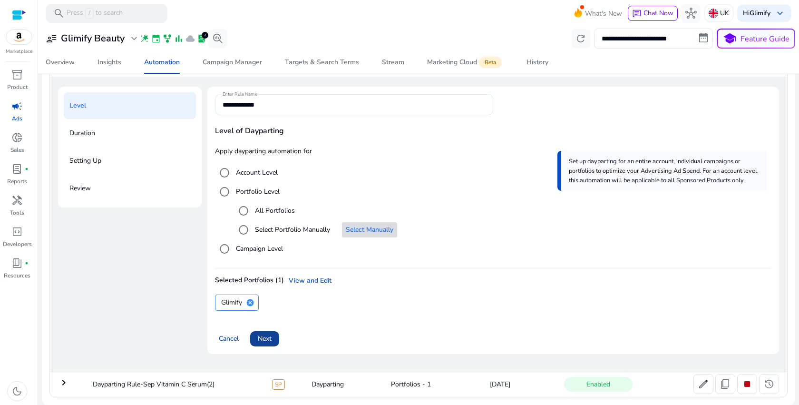
click at [262, 339] on span "Next" at bounding box center [265, 339] width 14 height 10
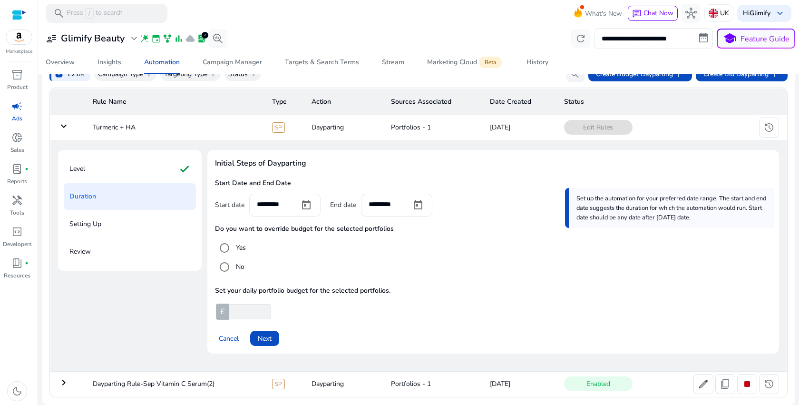
scroll to position [54, 0]
click at [262, 339] on span "Next" at bounding box center [265, 339] width 14 height 10
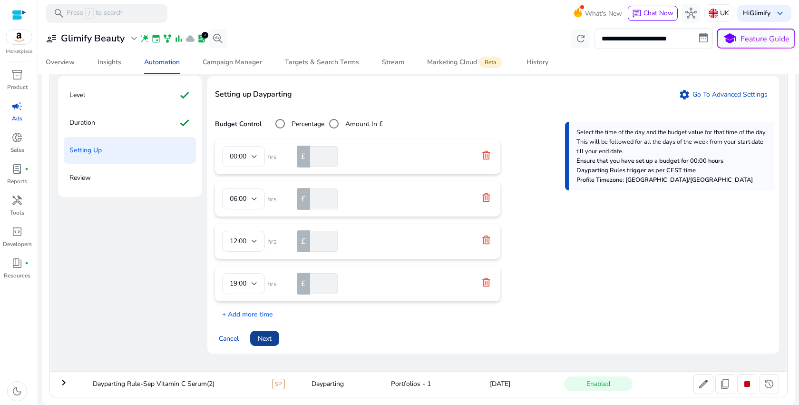
click at [267, 334] on span "Next" at bounding box center [265, 339] width 14 height 10
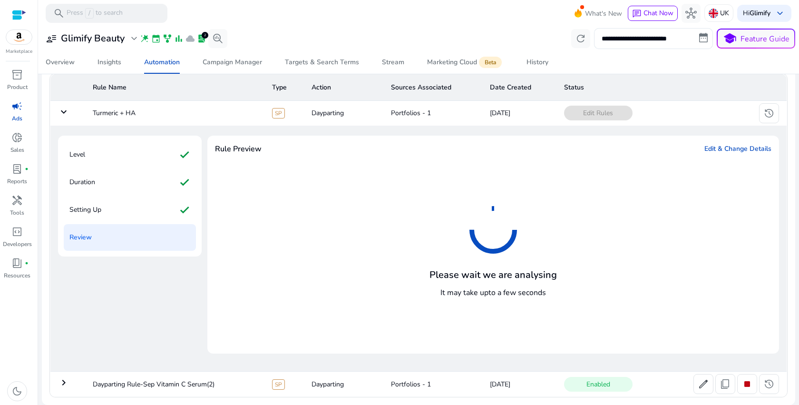
scroll to position [128, 0]
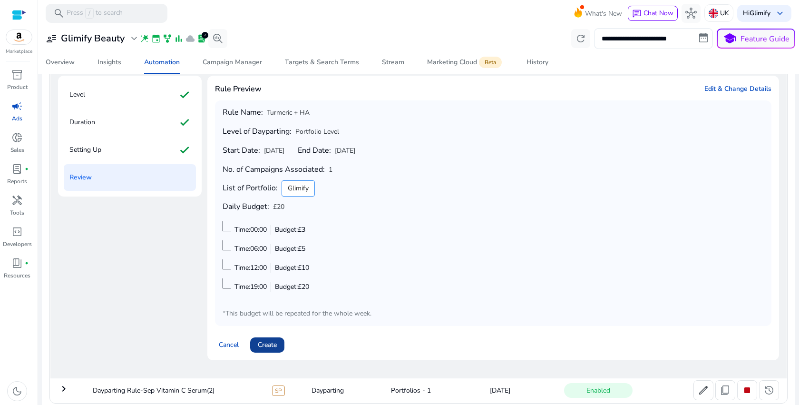
click at [274, 345] on span "Create" at bounding box center [267, 345] width 19 height 10
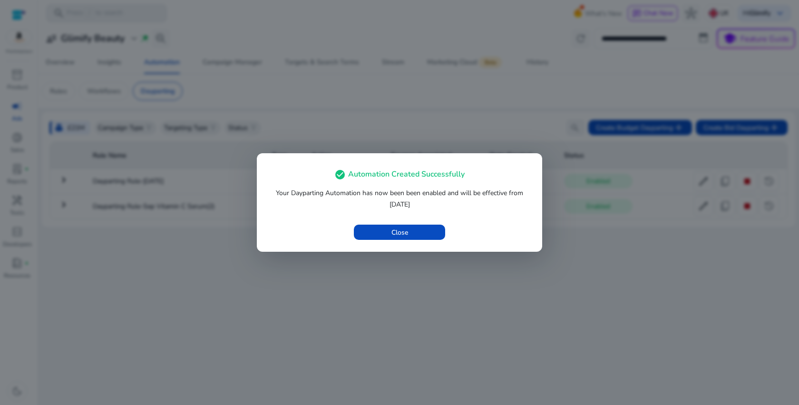
scroll to position [0, 0]
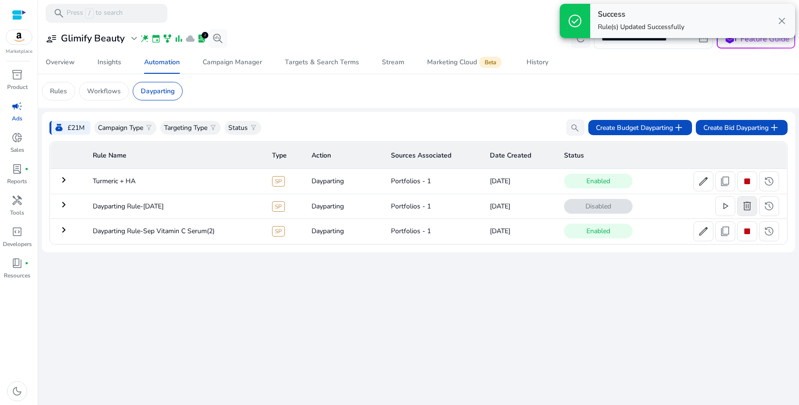
click at [745, 208] on span "delete" at bounding box center [747, 205] width 11 height 11
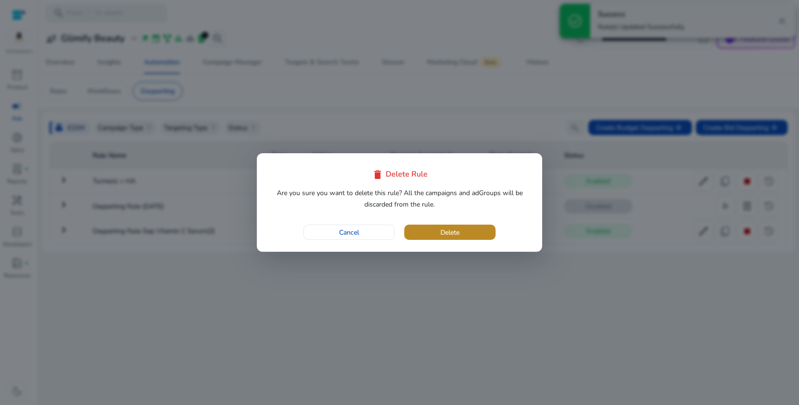
click at [470, 236] on span "button" at bounding box center [449, 232] width 91 height 23
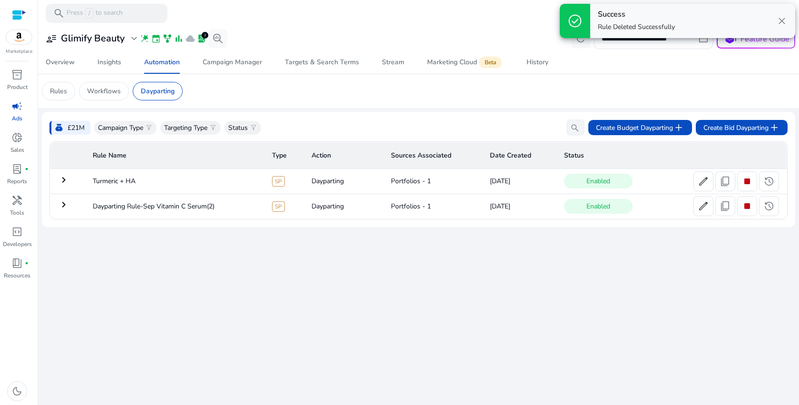
click at [373, 306] on div "**********" at bounding box center [419, 215] width 754 height 379
click at [57, 56] on span "Overview" at bounding box center [60, 62] width 29 height 23
